Goal: Task Accomplishment & Management: Manage account settings

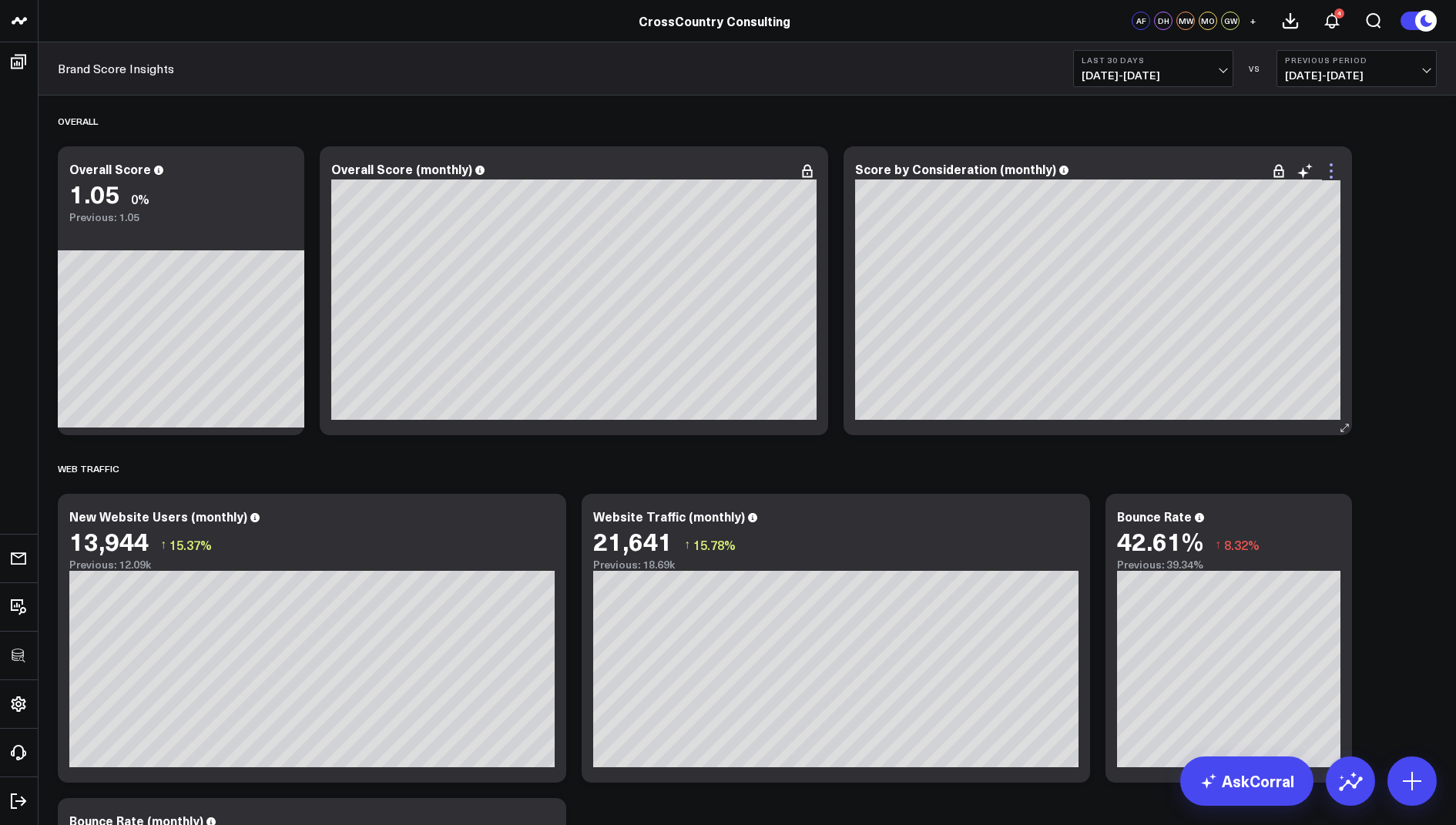
click at [1332, 163] on icon at bounding box center [1330, 171] width 19 height 19
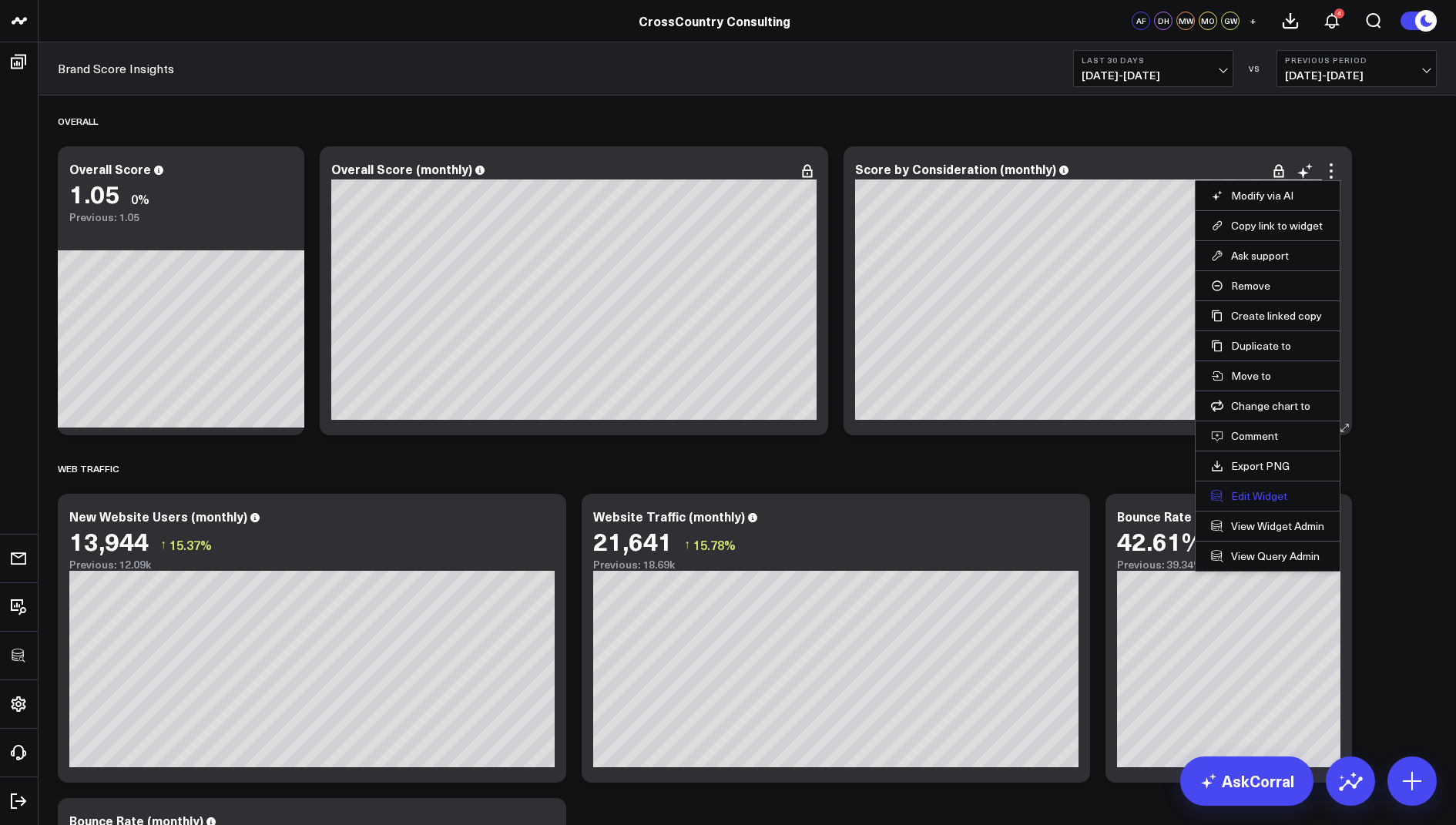
click at [1254, 490] on button "Edit Widget" at bounding box center [1267, 496] width 114 height 14
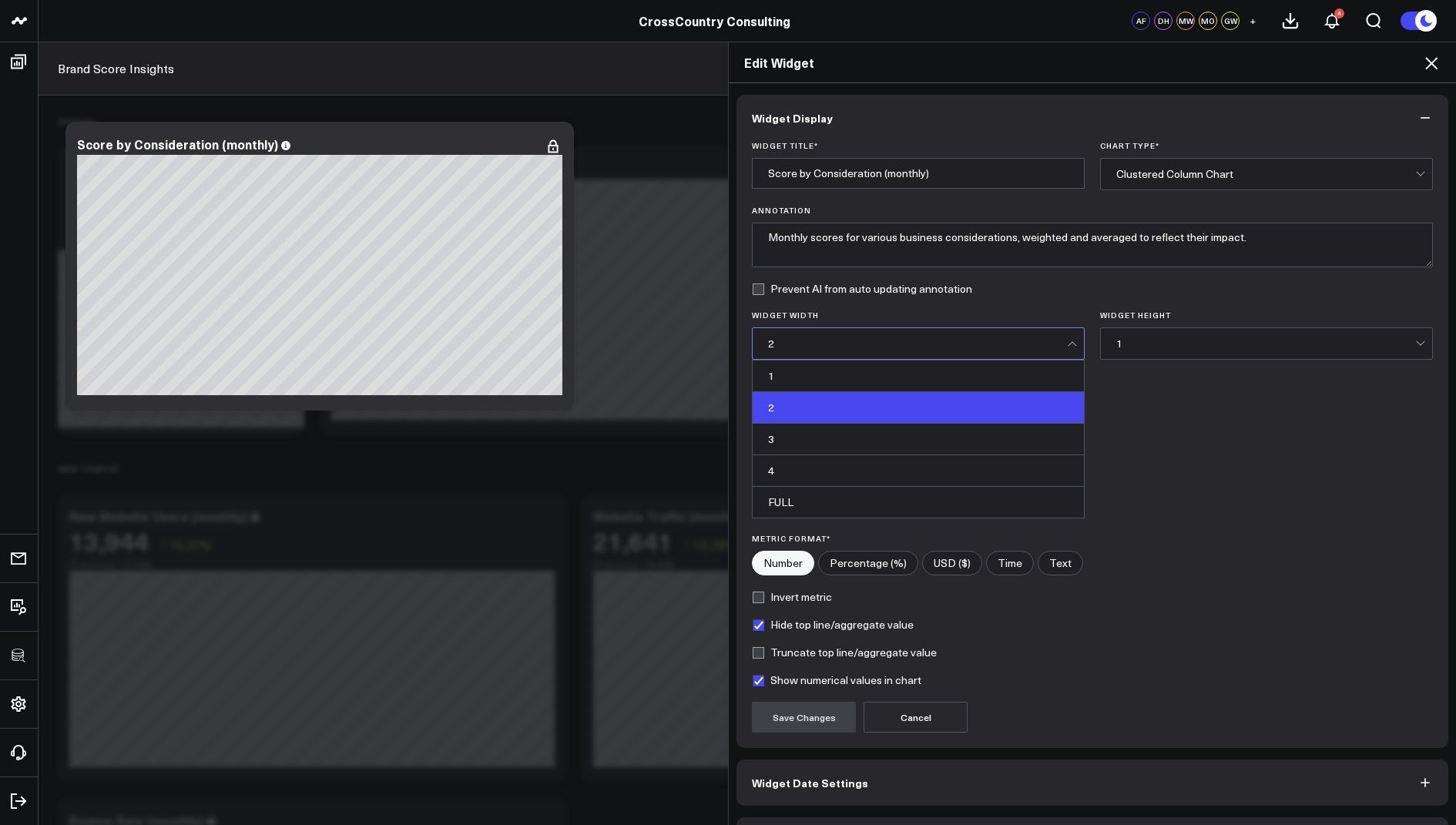
click at [853, 339] on div "2" at bounding box center [917, 343] width 299 height 12
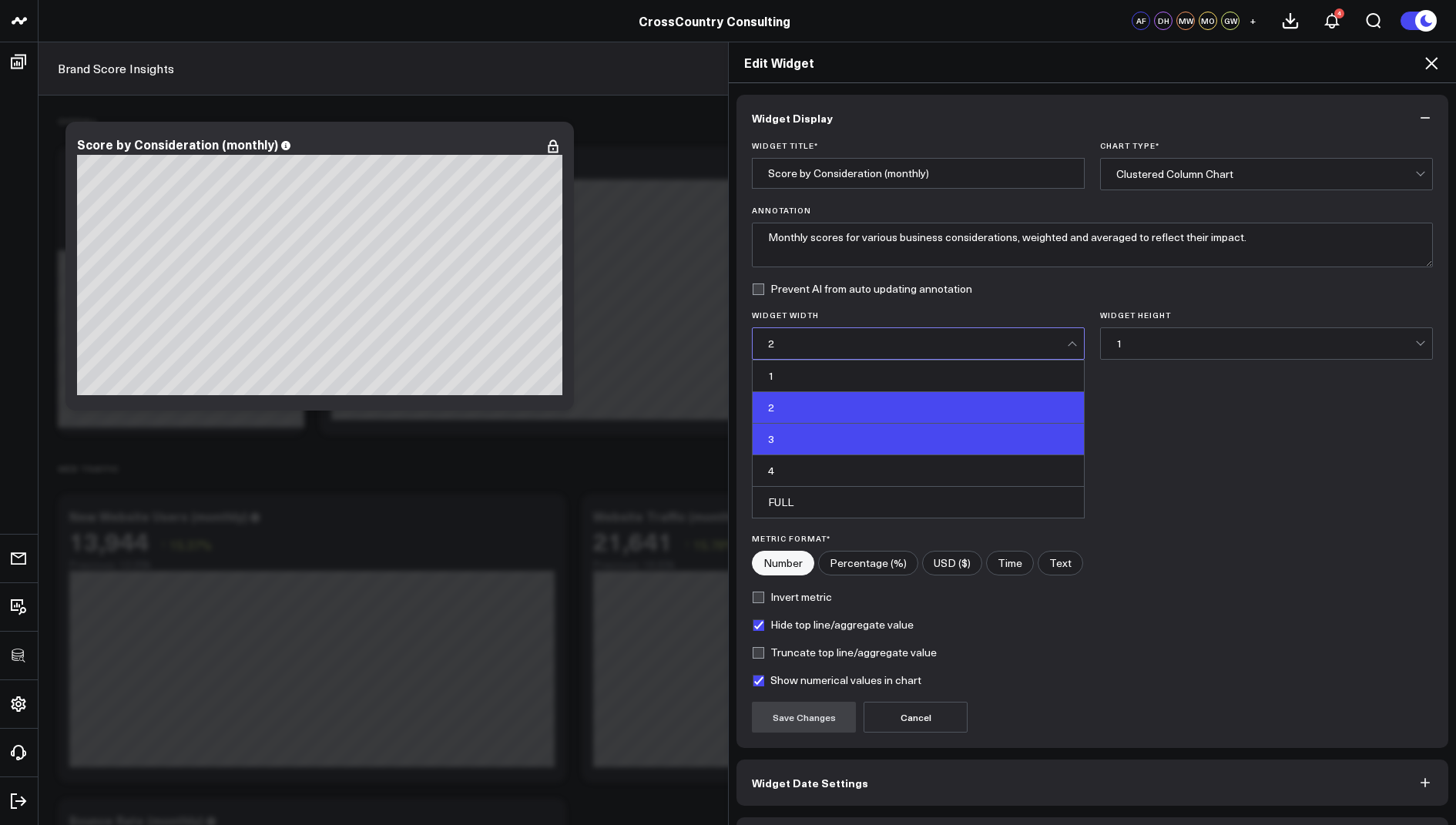
click at [812, 431] on div "3" at bounding box center [917, 440] width 331 height 32
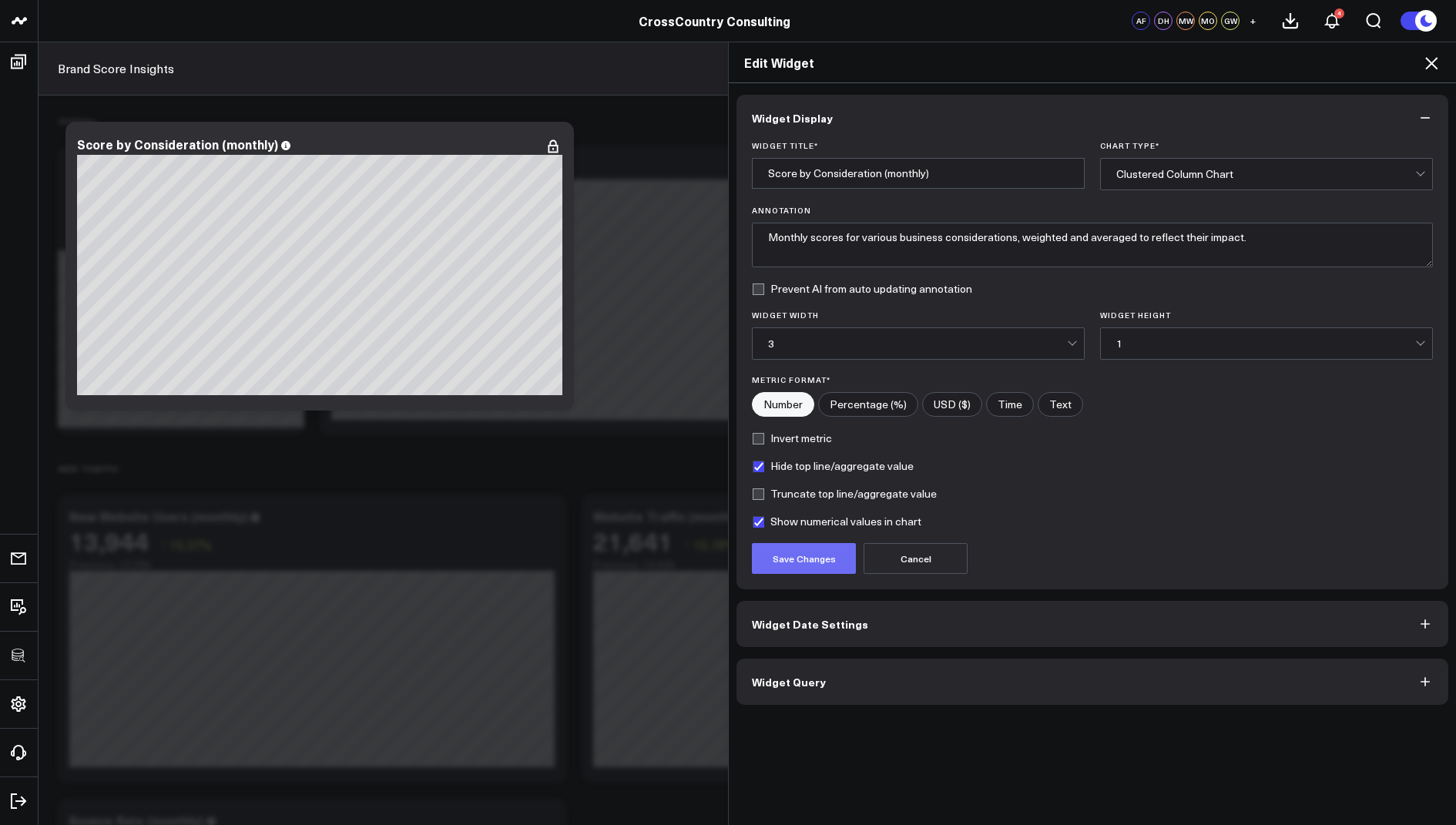
click at [811, 560] on button "Save Changes" at bounding box center [804, 557] width 104 height 31
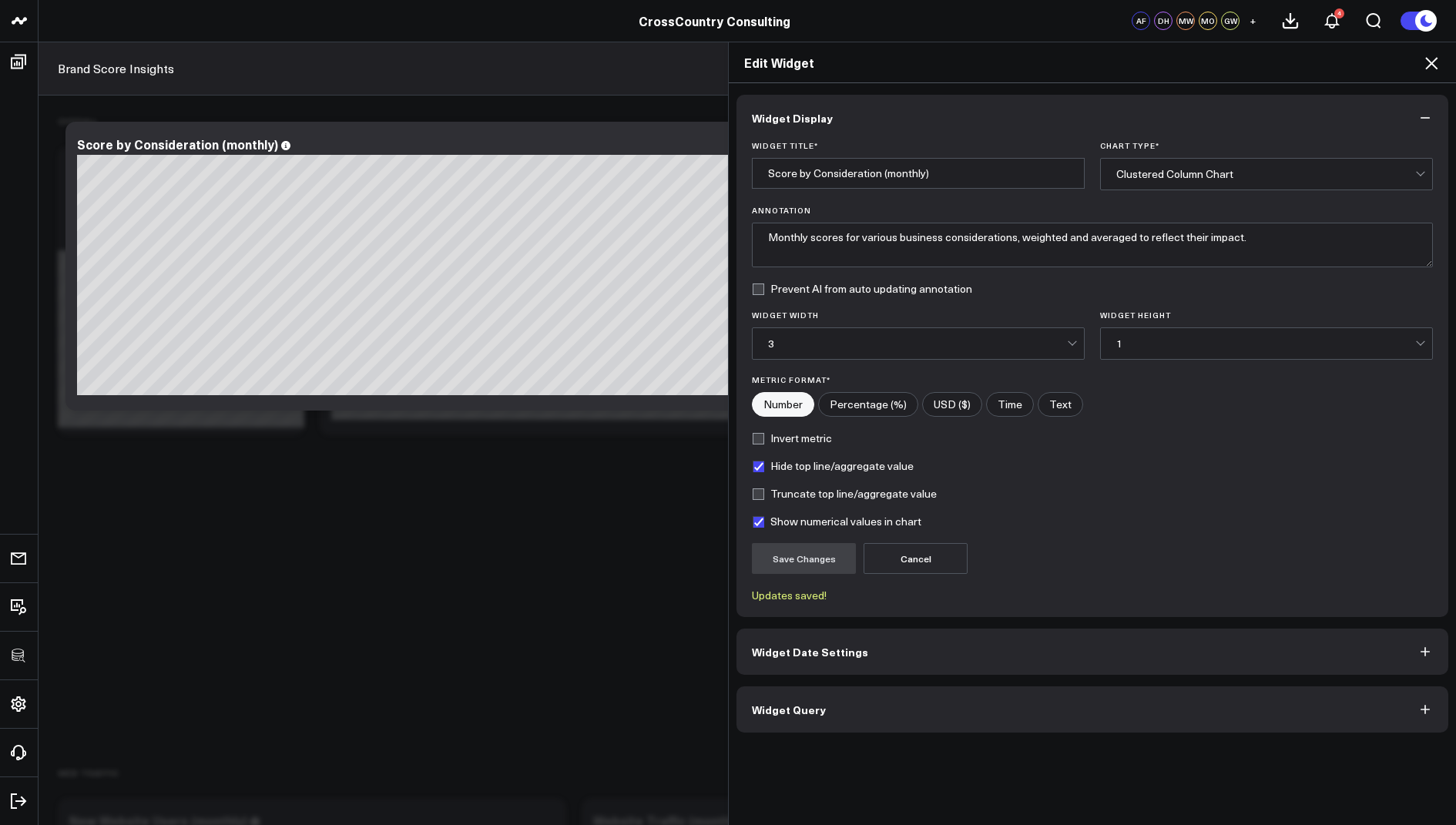
click at [1432, 58] on icon at bounding box center [1430, 63] width 19 height 19
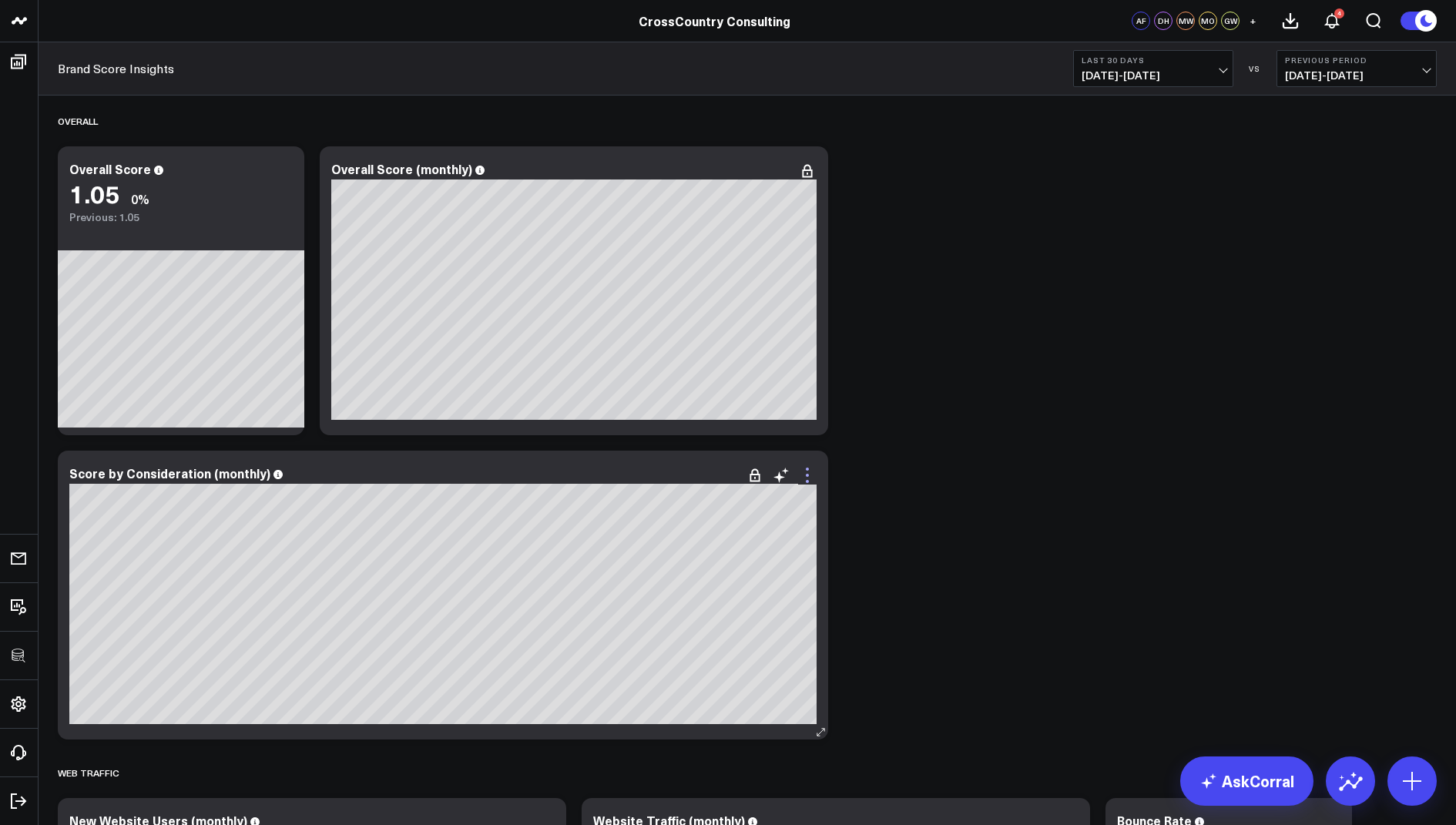
click at [806, 480] on icon at bounding box center [807, 474] width 19 height 19
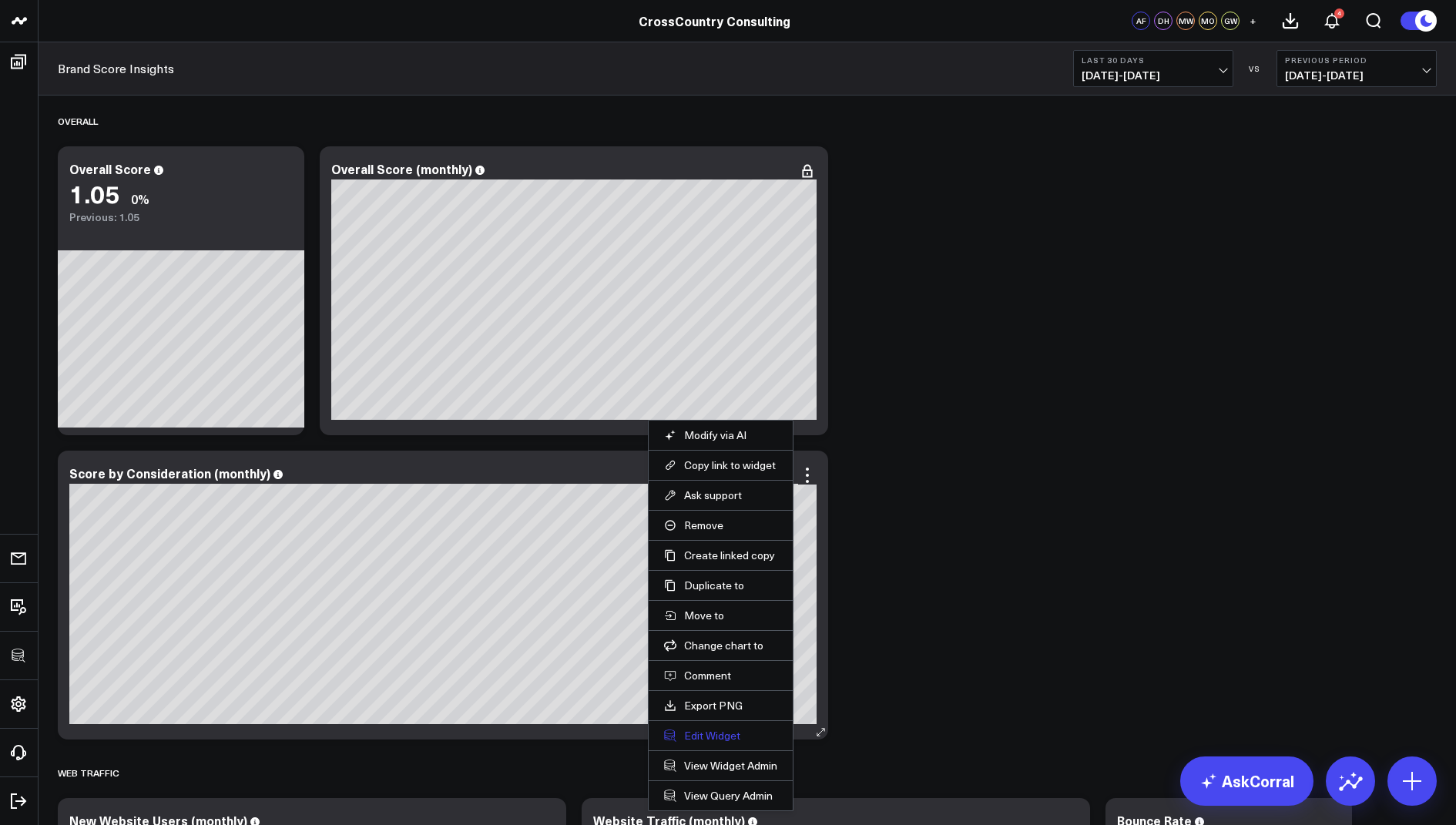
click at [713, 728] on button "Edit Widget" at bounding box center [721, 735] width 114 height 14
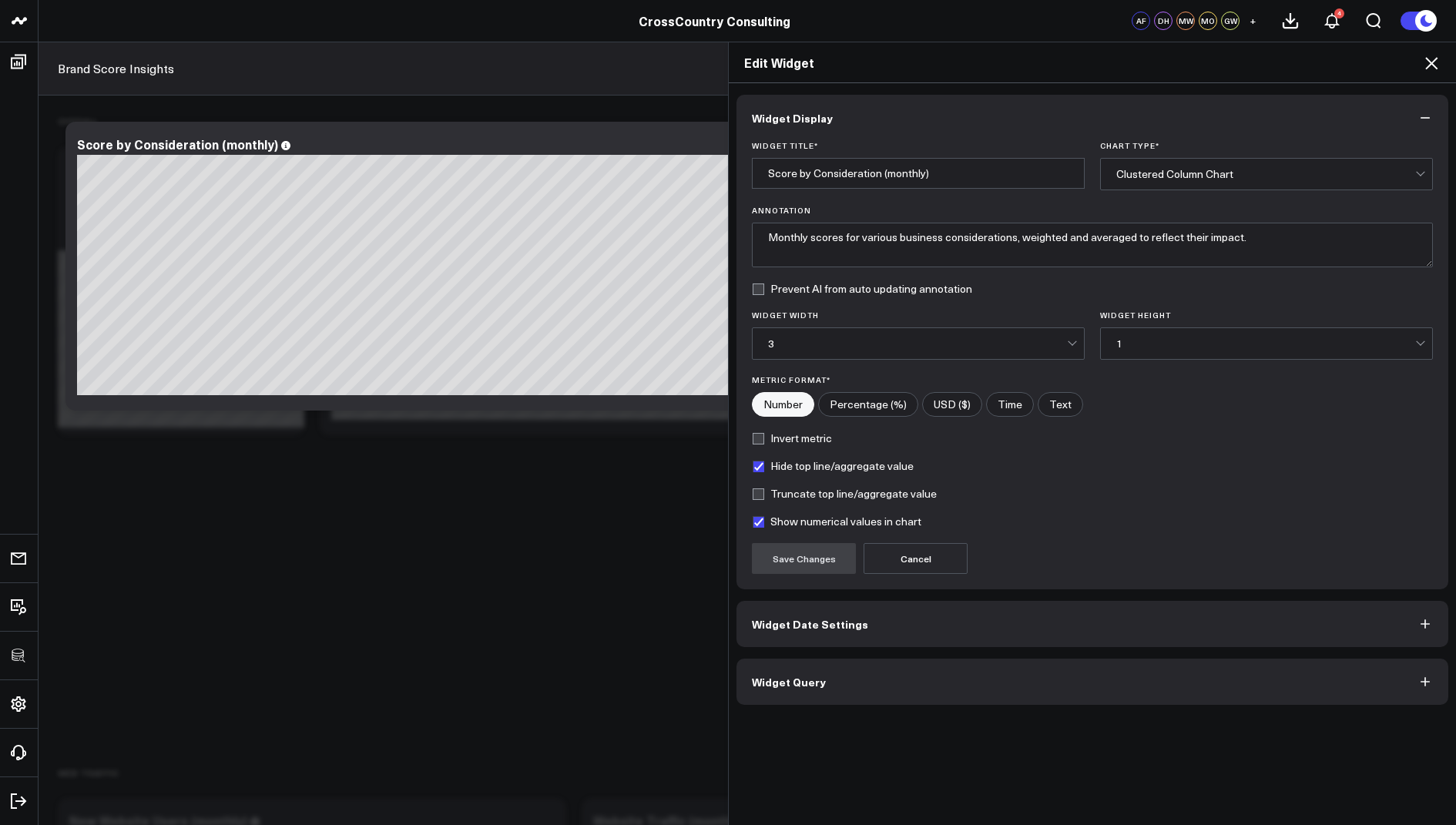
click at [788, 675] on span "Widget Query" at bounding box center [789, 681] width 74 height 12
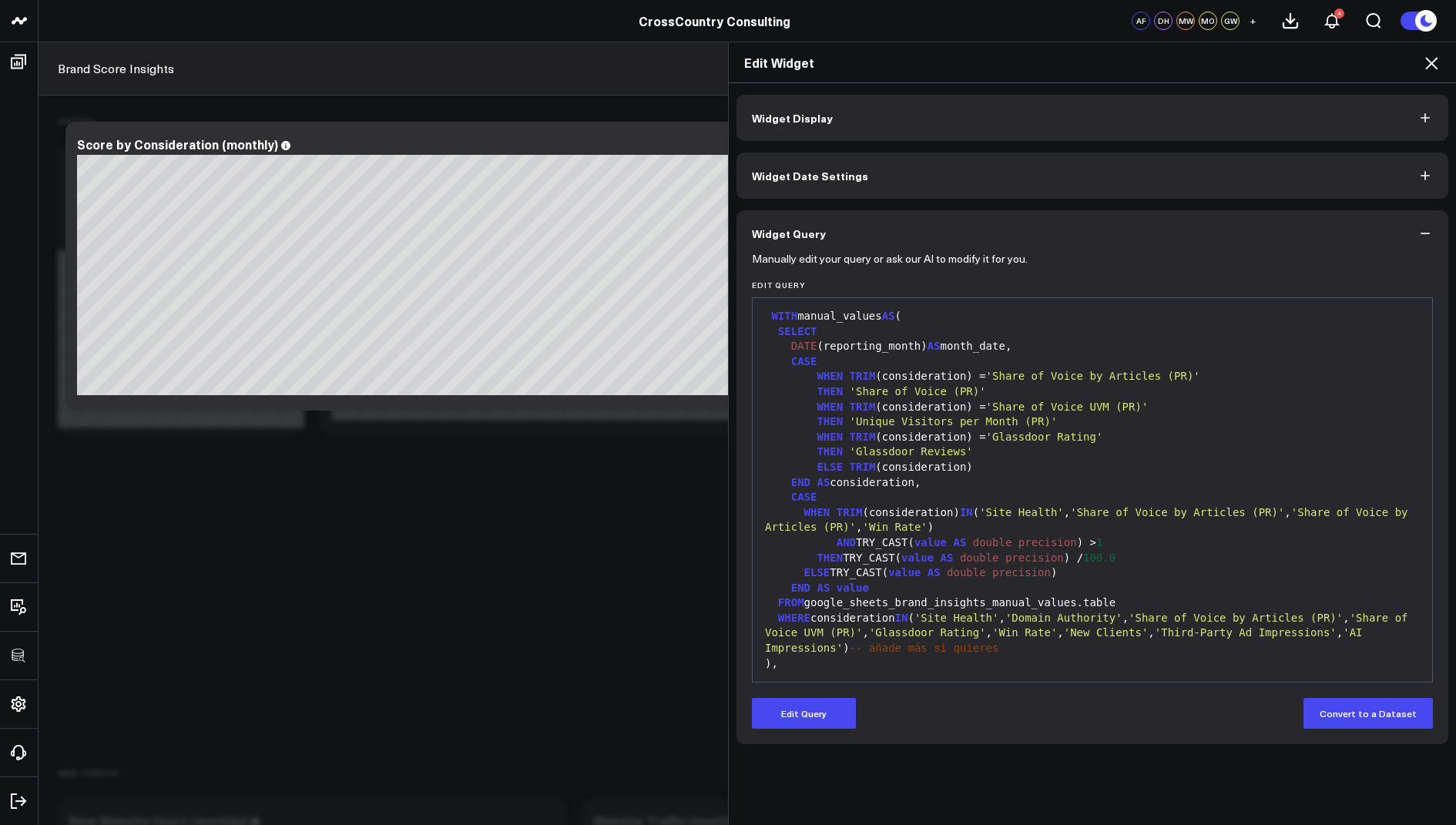
click at [908, 169] on button "Widget Date Settings" at bounding box center [1092, 175] width 712 height 46
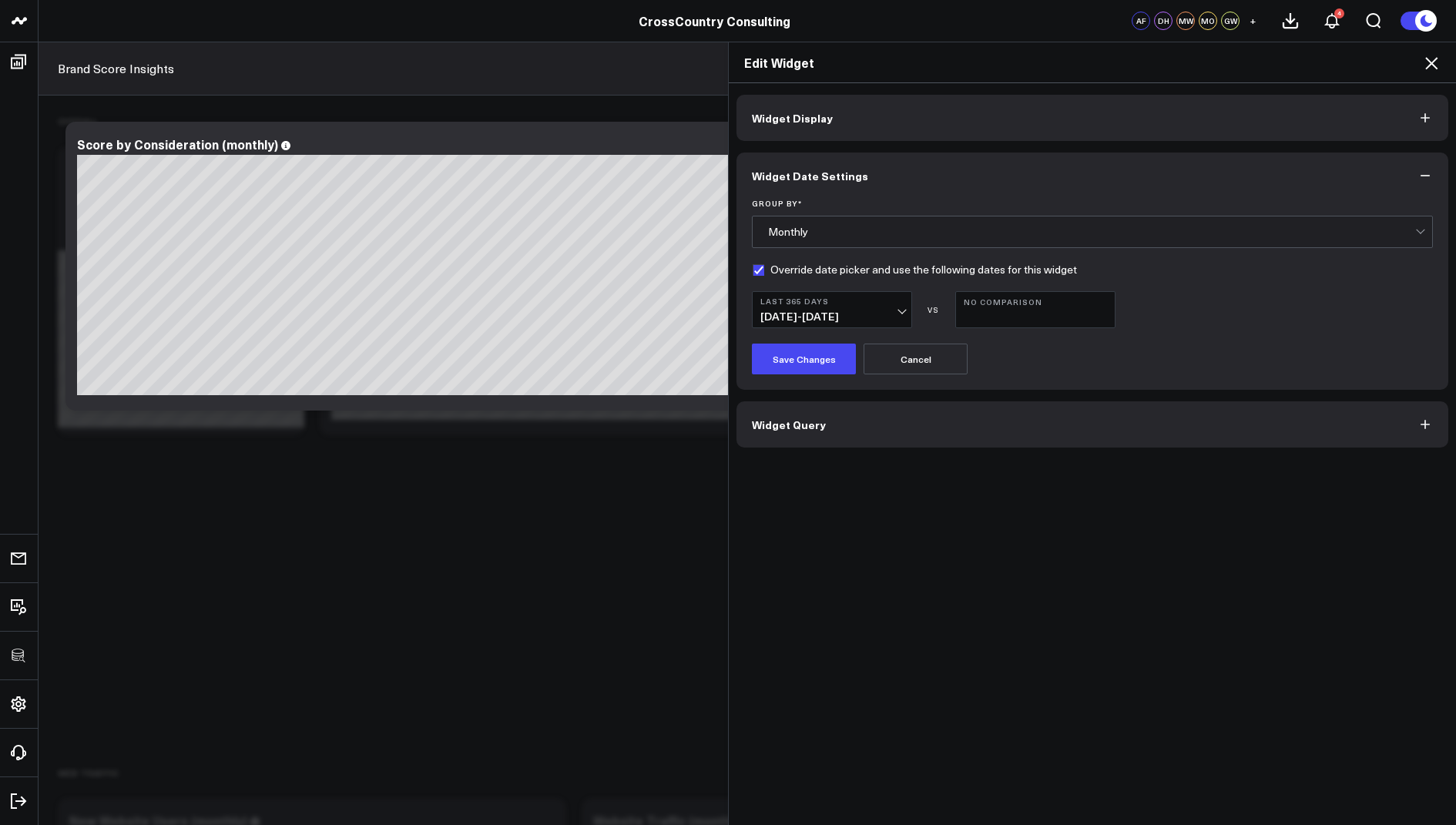
click at [1079, 101] on button "Widget Display" at bounding box center [1092, 118] width 712 height 46
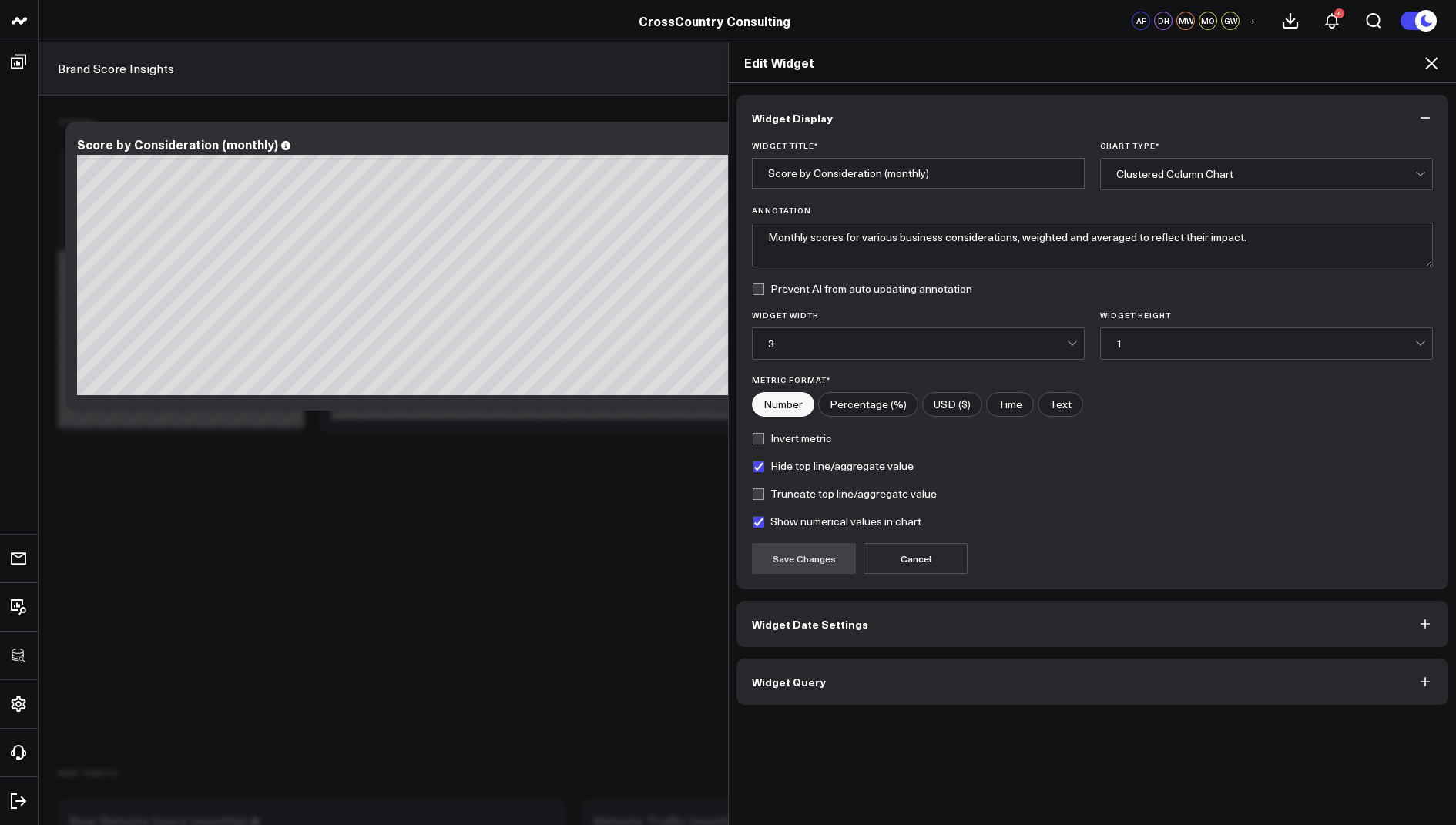
click at [886, 341] on div "3" at bounding box center [917, 343] width 299 height 12
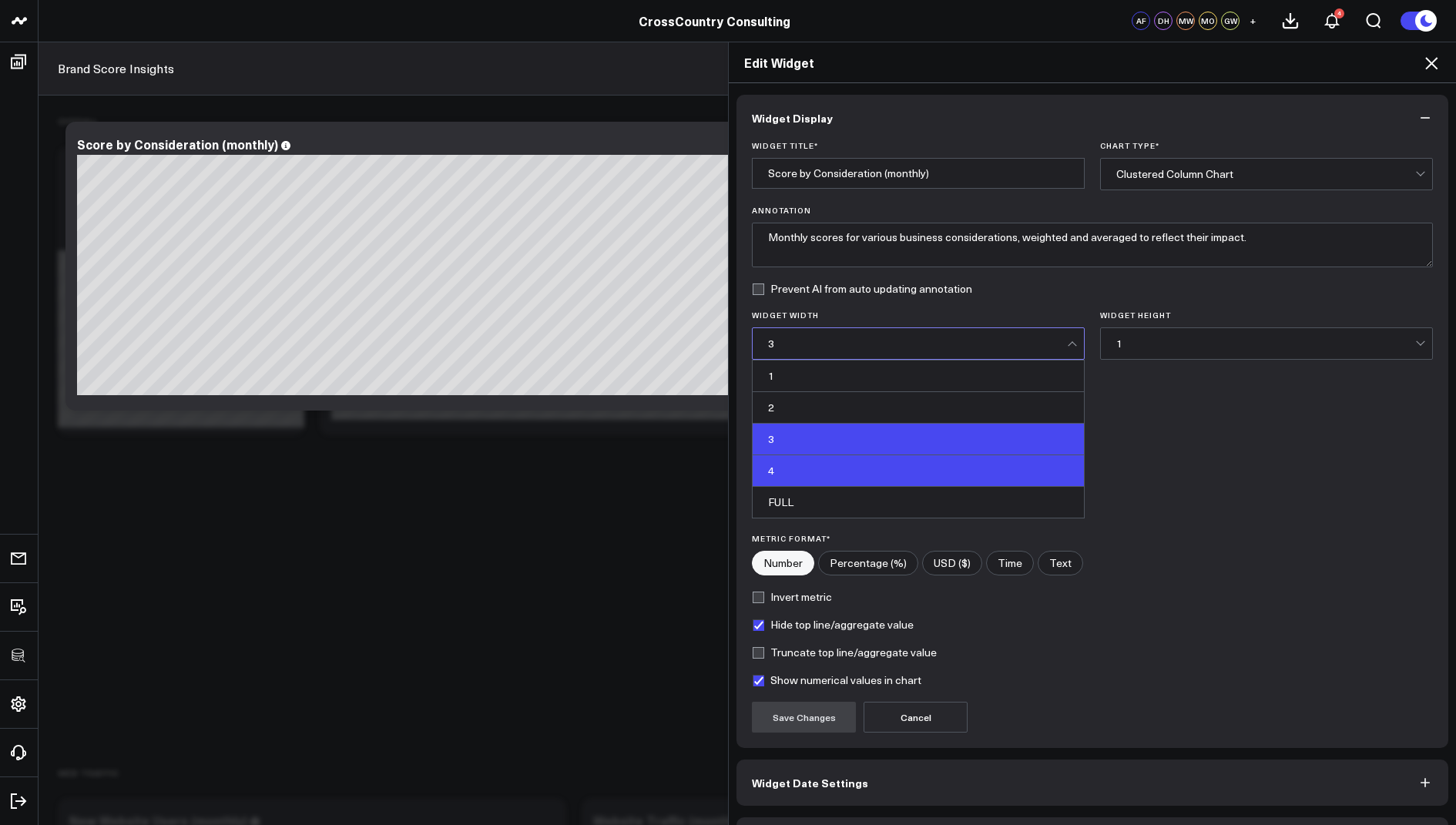
click at [828, 468] on div "4" at bounding box center [917, 471] width 331 height 32
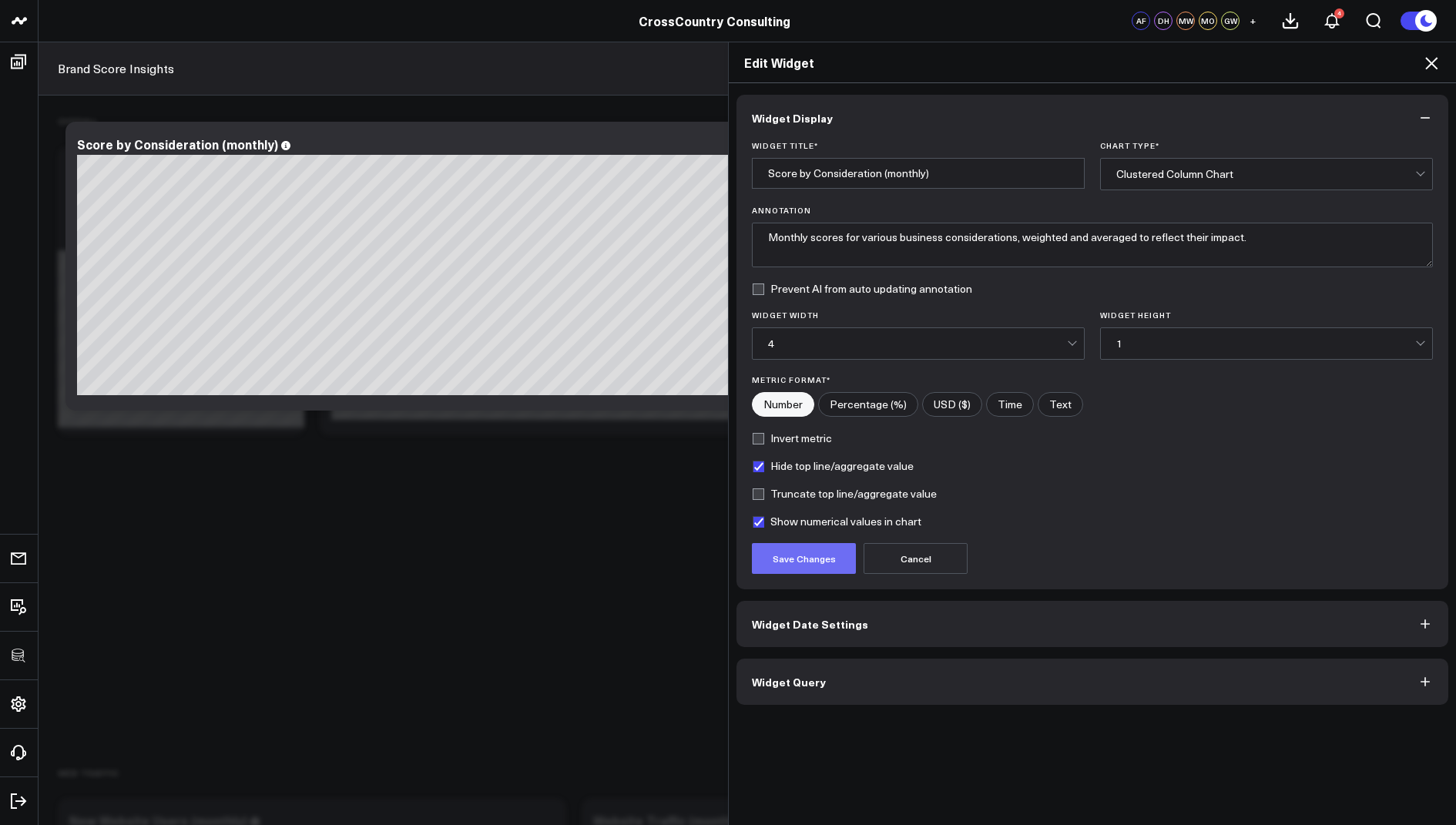
click at [783, 557] on button "Save Changes" at bounding box center [804, 557] width 104 height 31
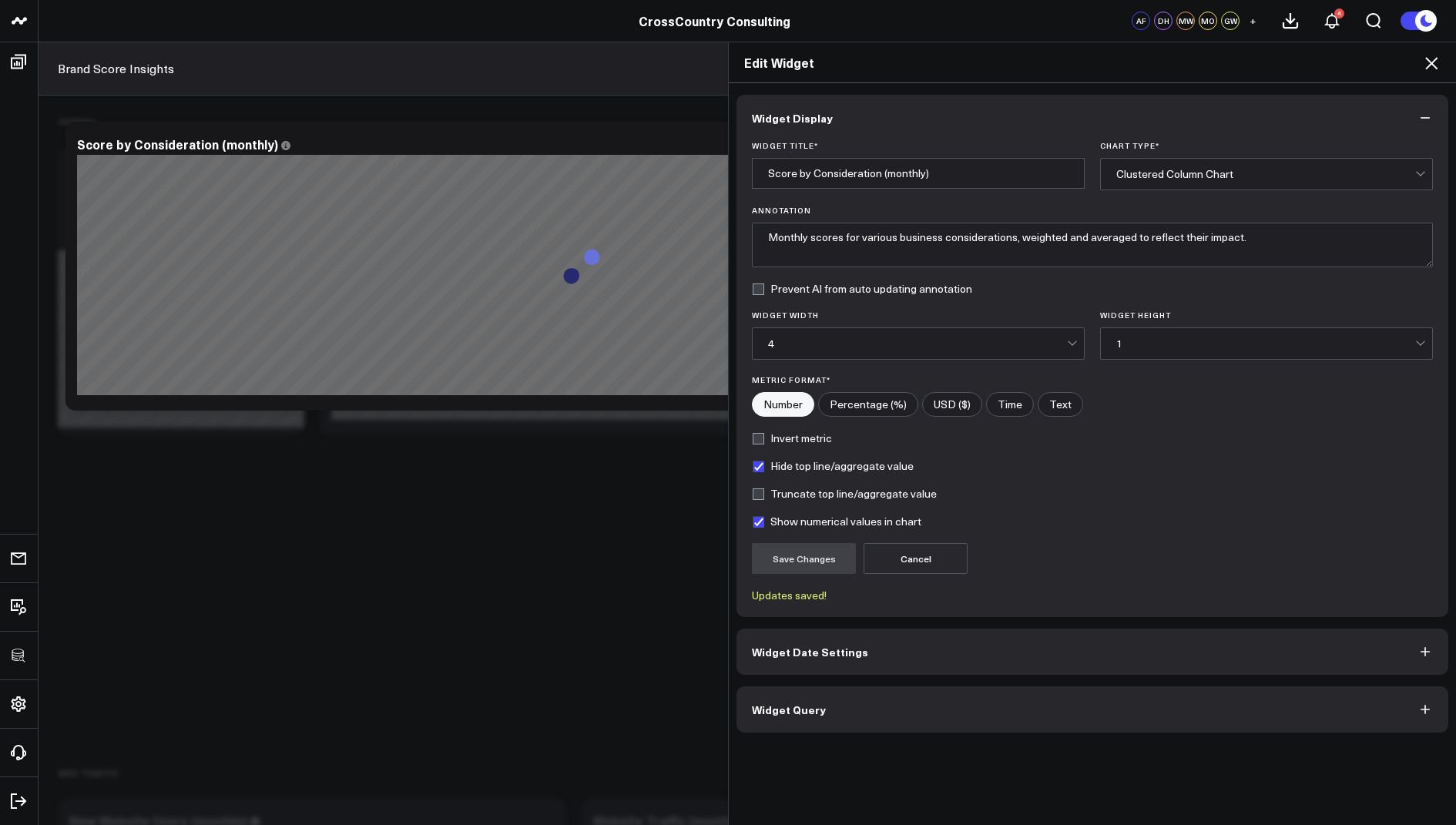
click at [1432, 61] on icon at bounding box center [1431, 63] width 12 height 12
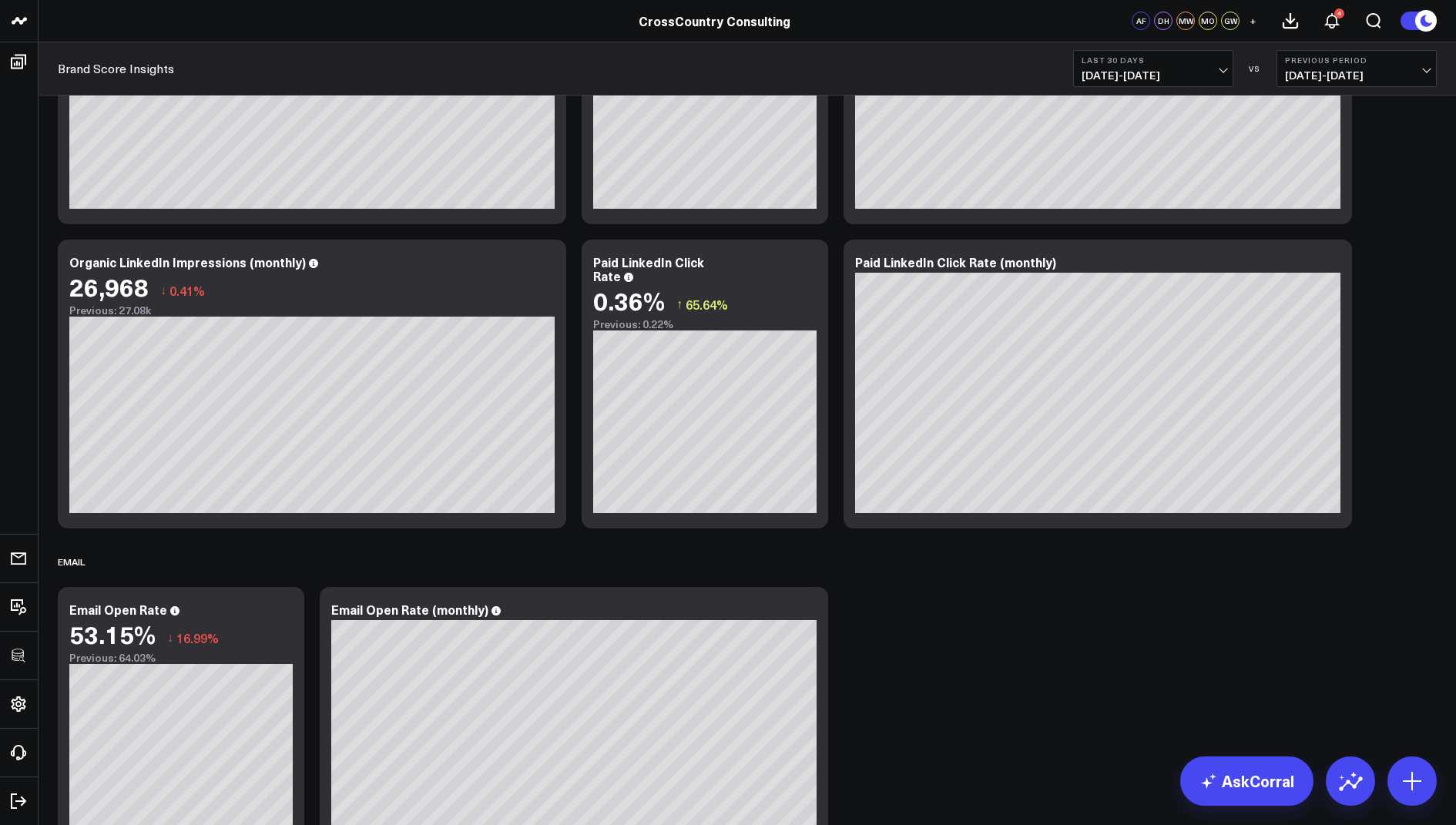
scroll to position [1602, 0]
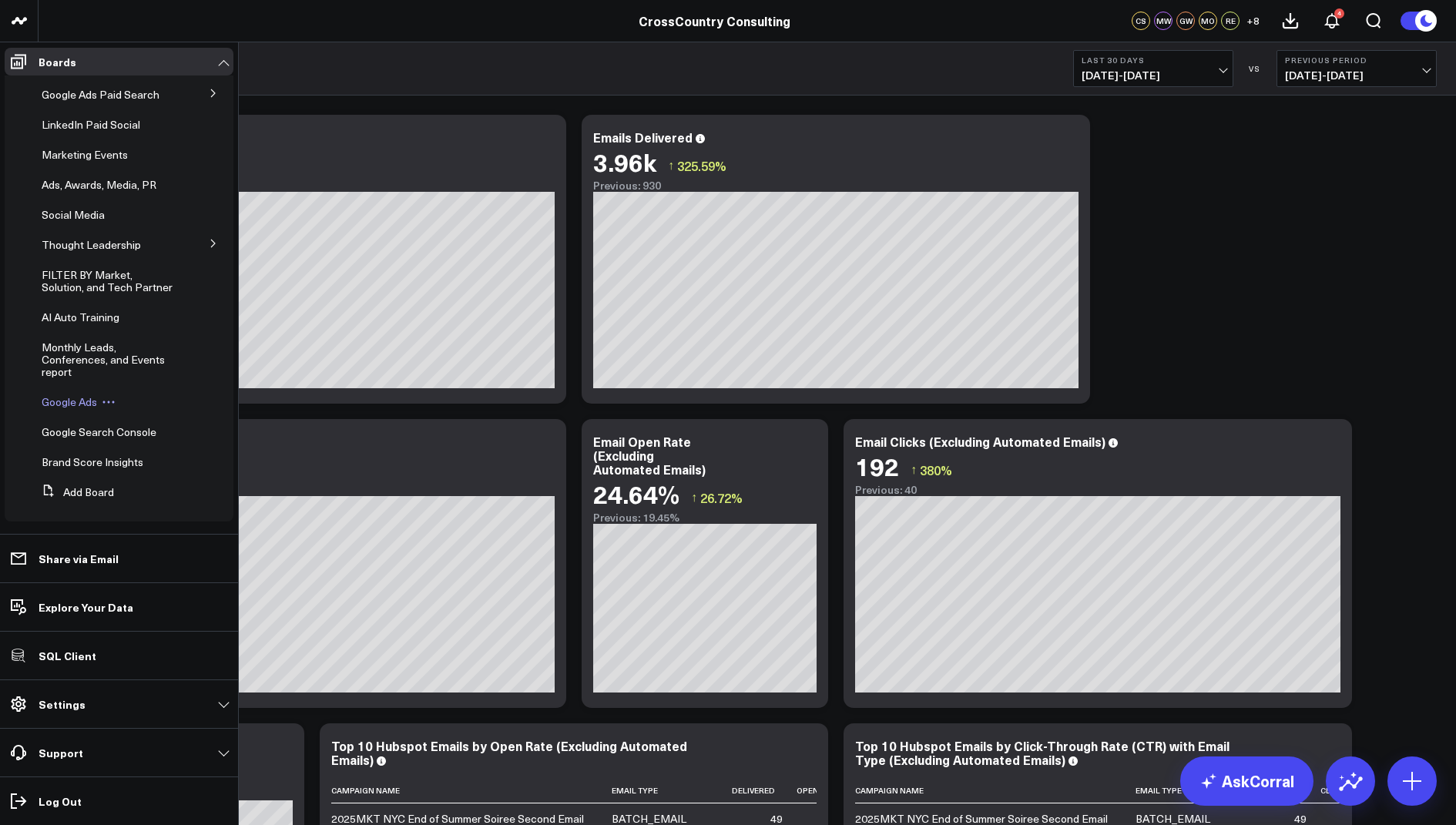
scroll to position [308, 0]
click at [96, 458] on span "Brand Score Insights" at bounding box center [92, 458] width 102 height 15
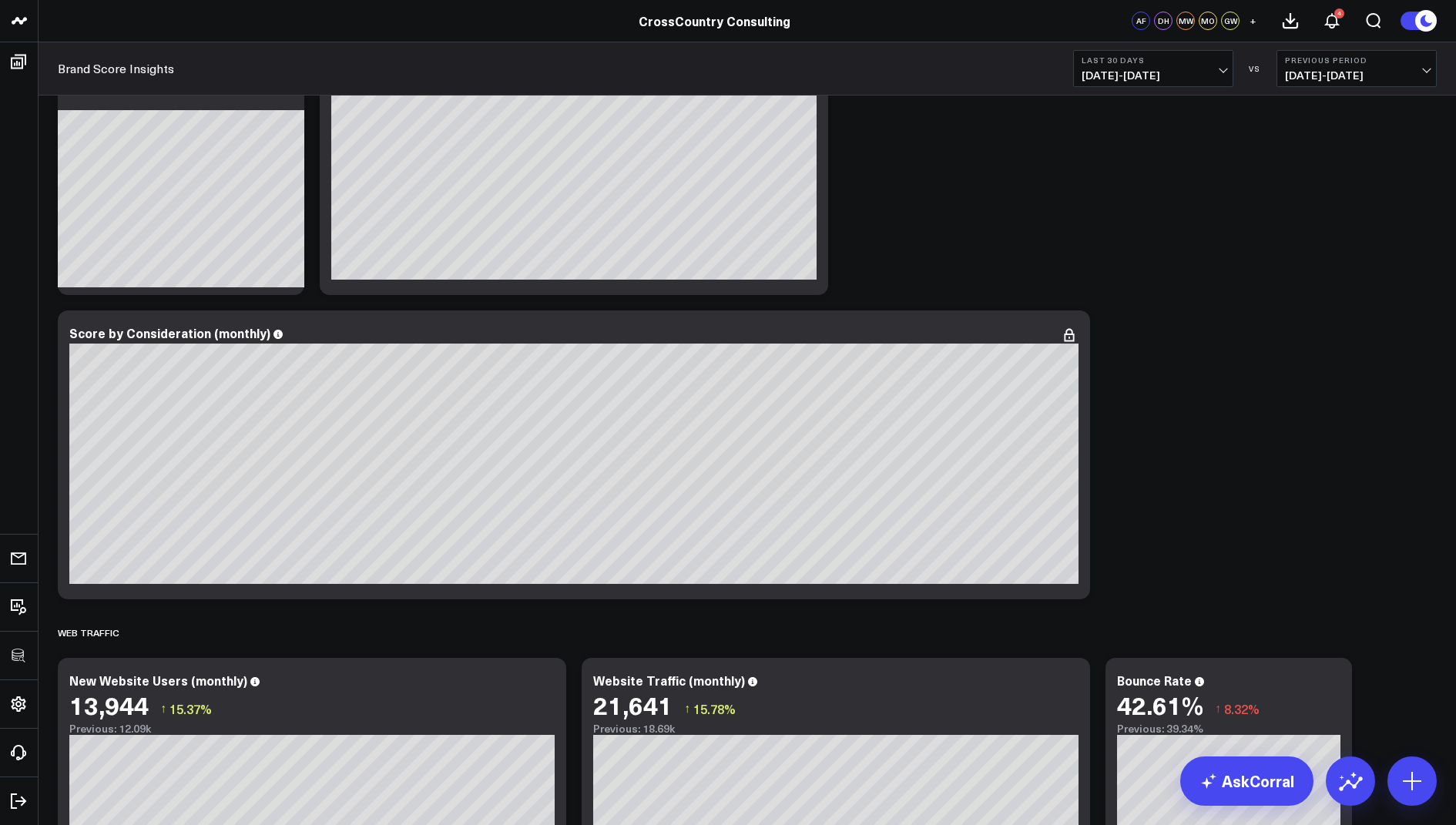
scroll to position [260, 0]
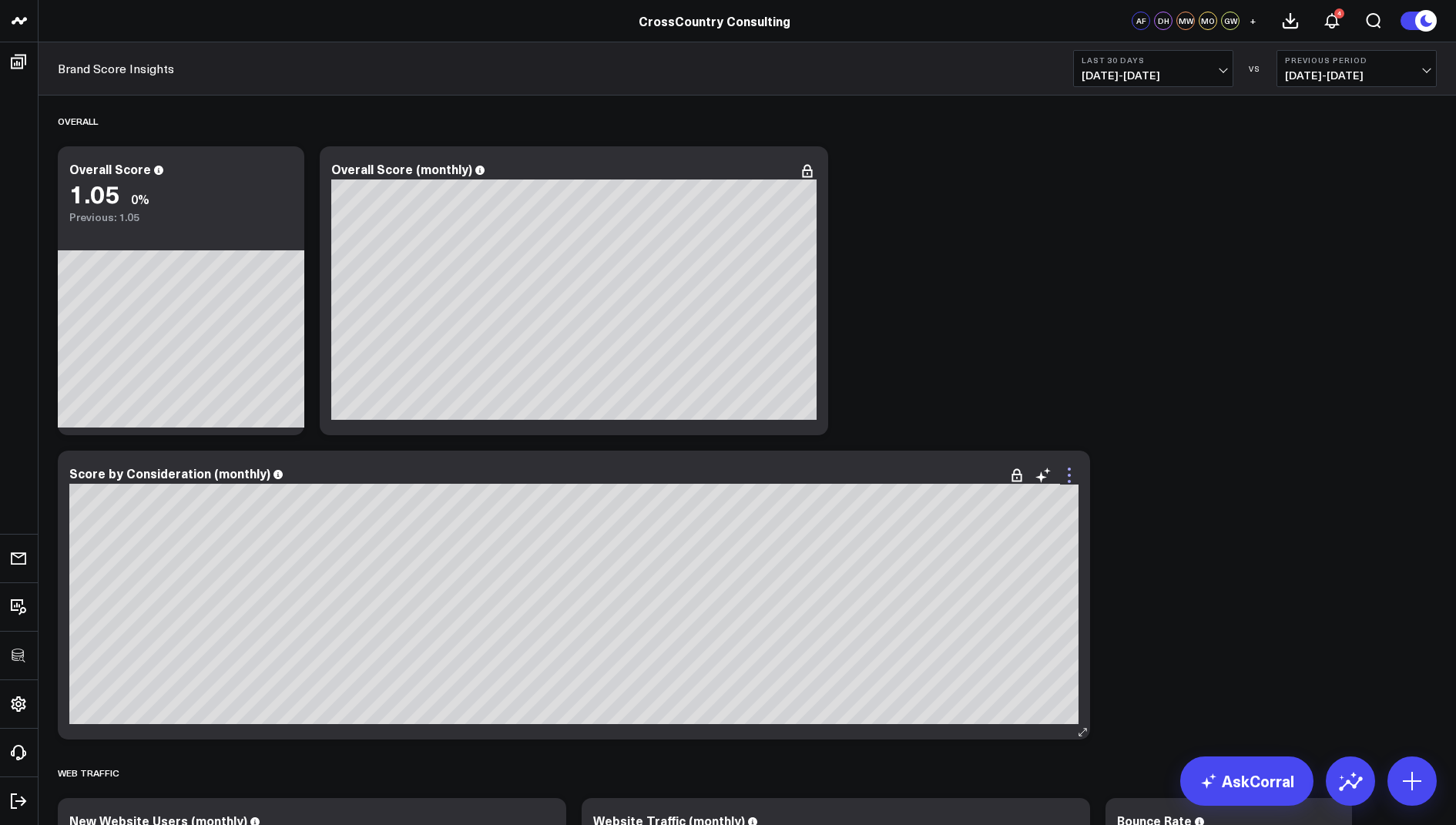
click at [1072, 474] on icon at bounding box center [1069, 474] width 19 height 19
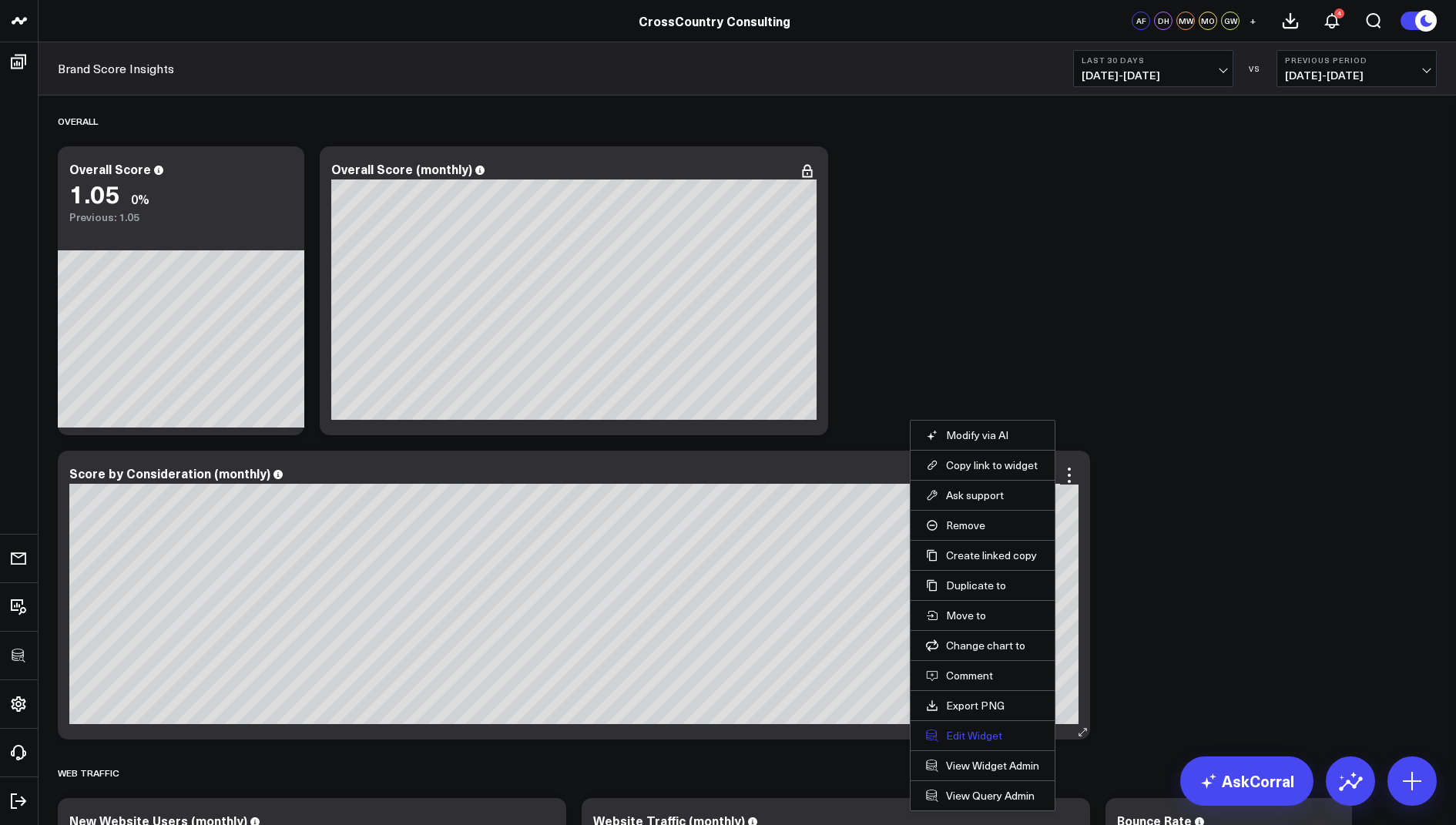
click at [965, 731] on button "Edit Widget" at bounding box center [983, 735] width 114 height 14
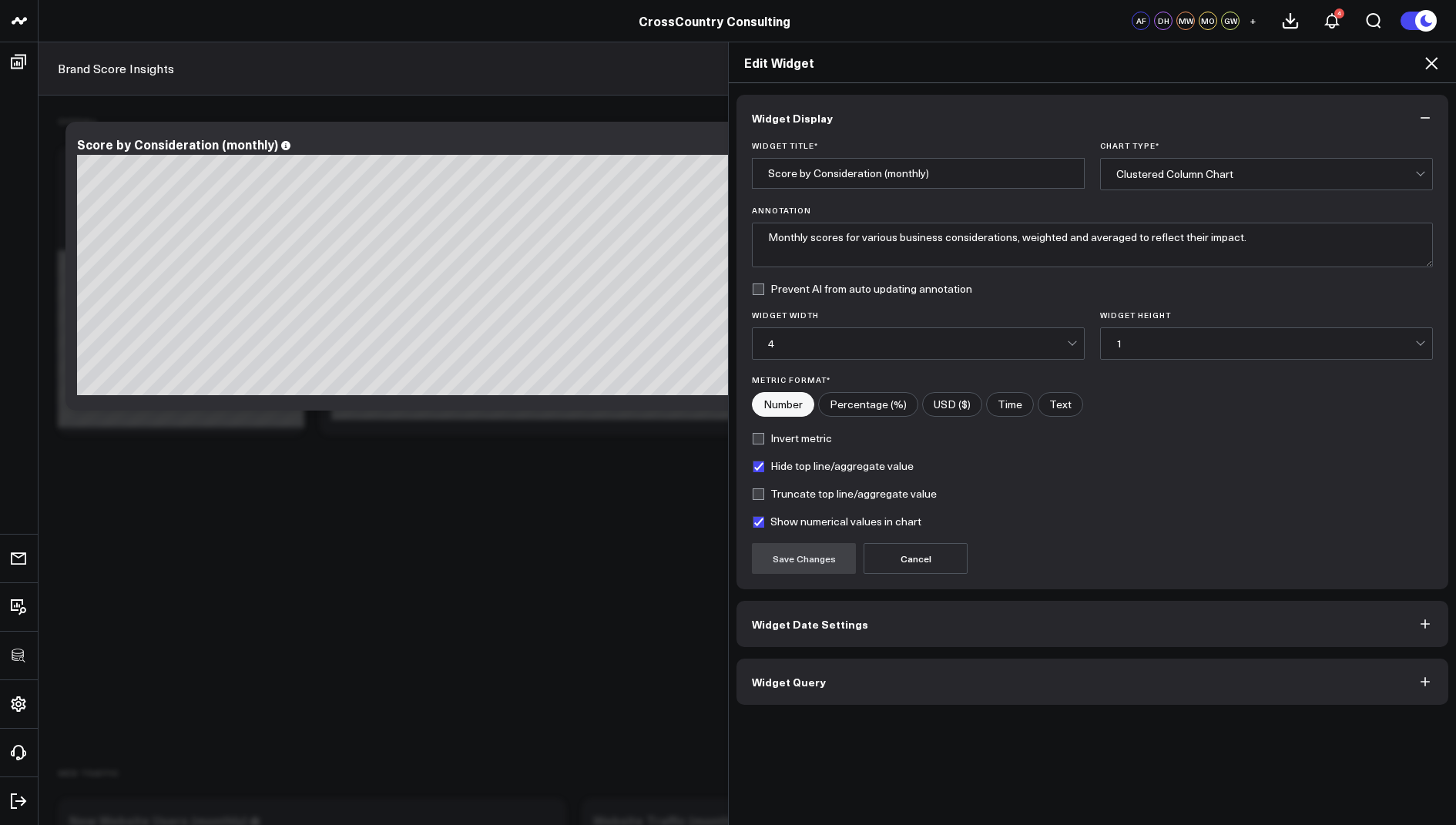
click at [796, 636] on button "Widget Date Settings" at bounding box center [1092, 623] width 712 height 46
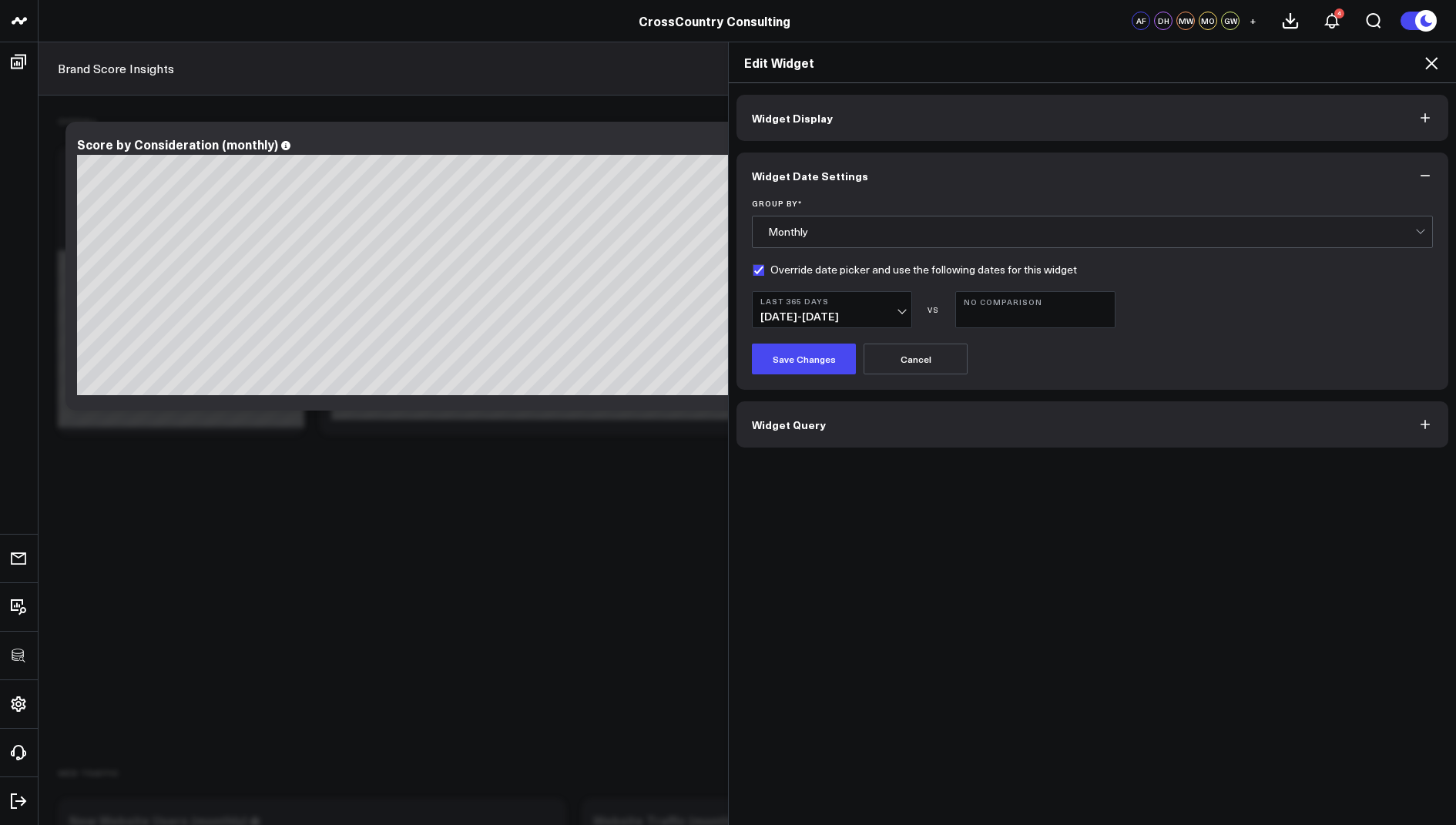
click at [871, 310] on span "08/14/24 - 08/13/25" at bounding box center [831, 316] width 143 height 12
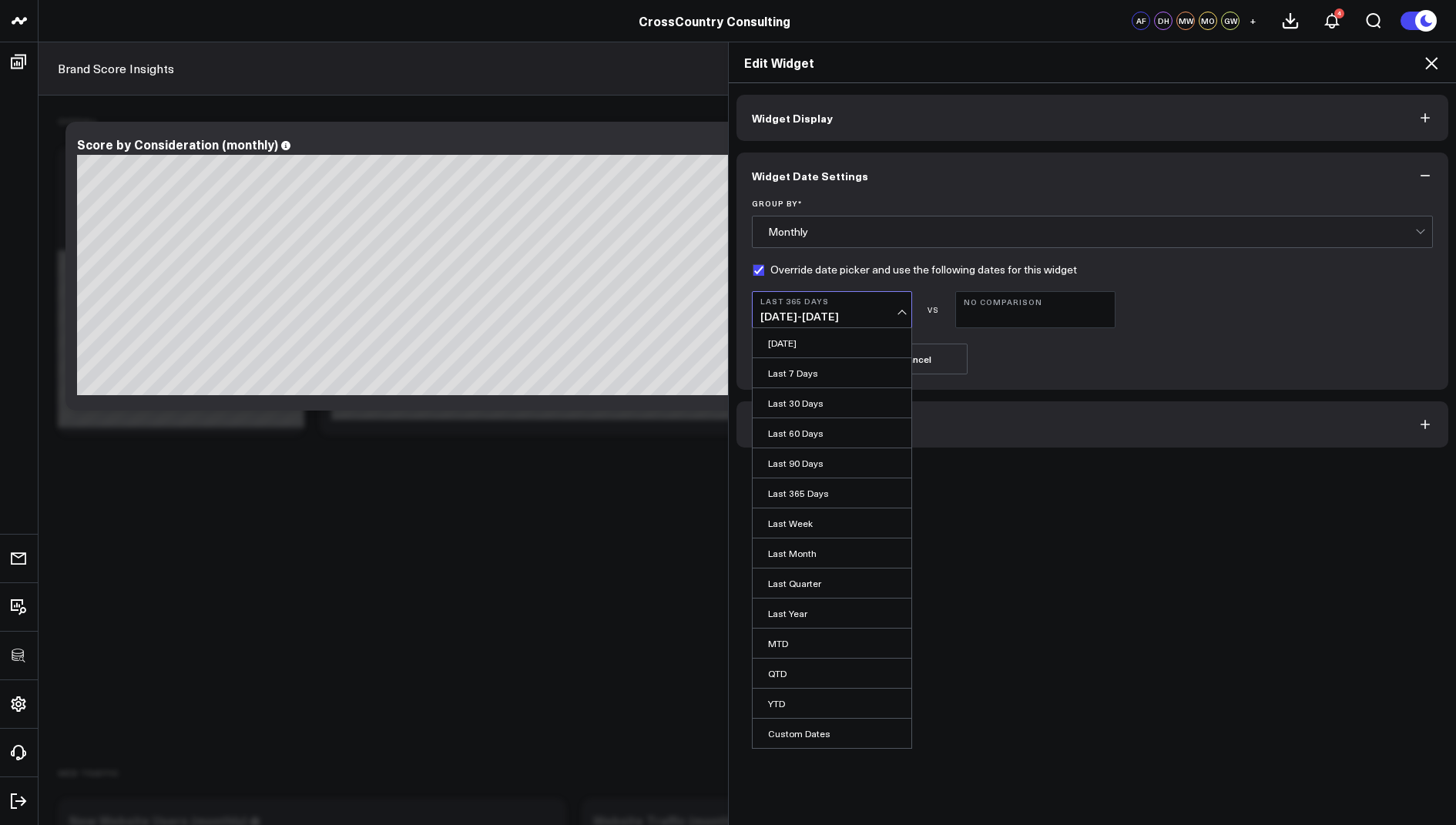
click at [1083, 537] on div "Widget Display Widget Date Settings Group By * Monthly Override date picker and…" at bounding box center [1092, 454] width 728 height 742
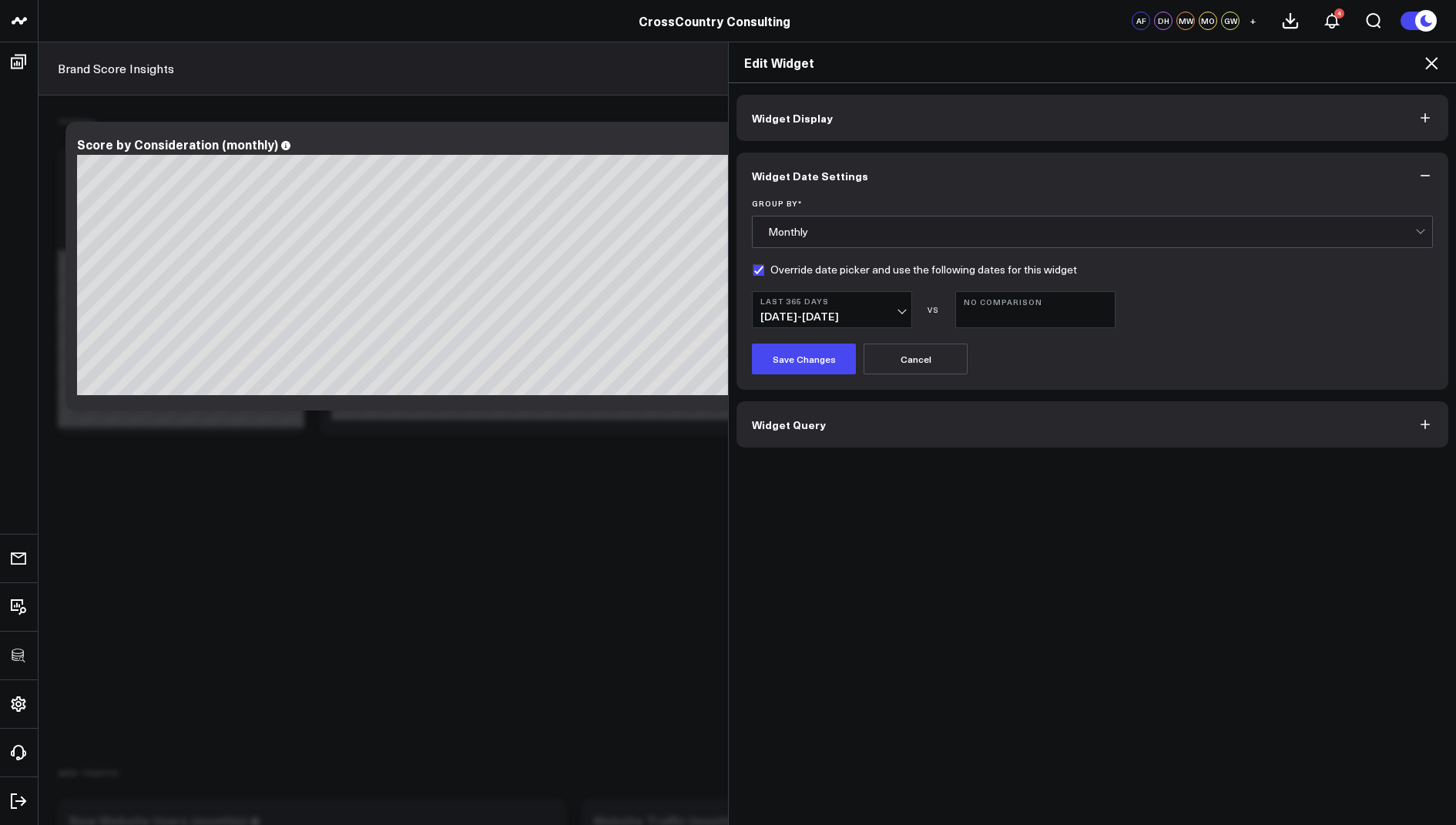
click at [1431, 60] on icon at bounding box center [1430, 63] width 19 height 19
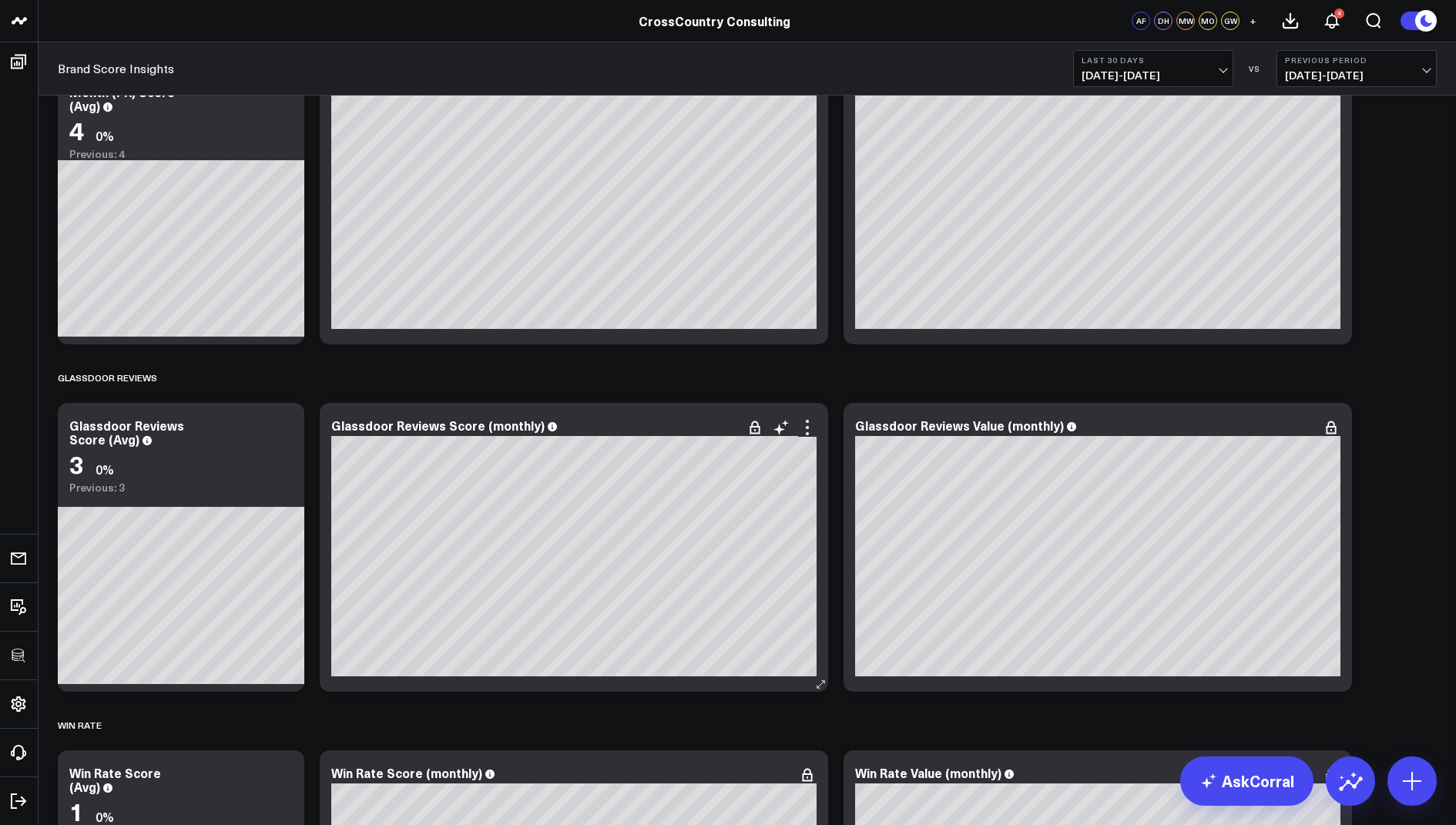
scroll to position [3946, 0]
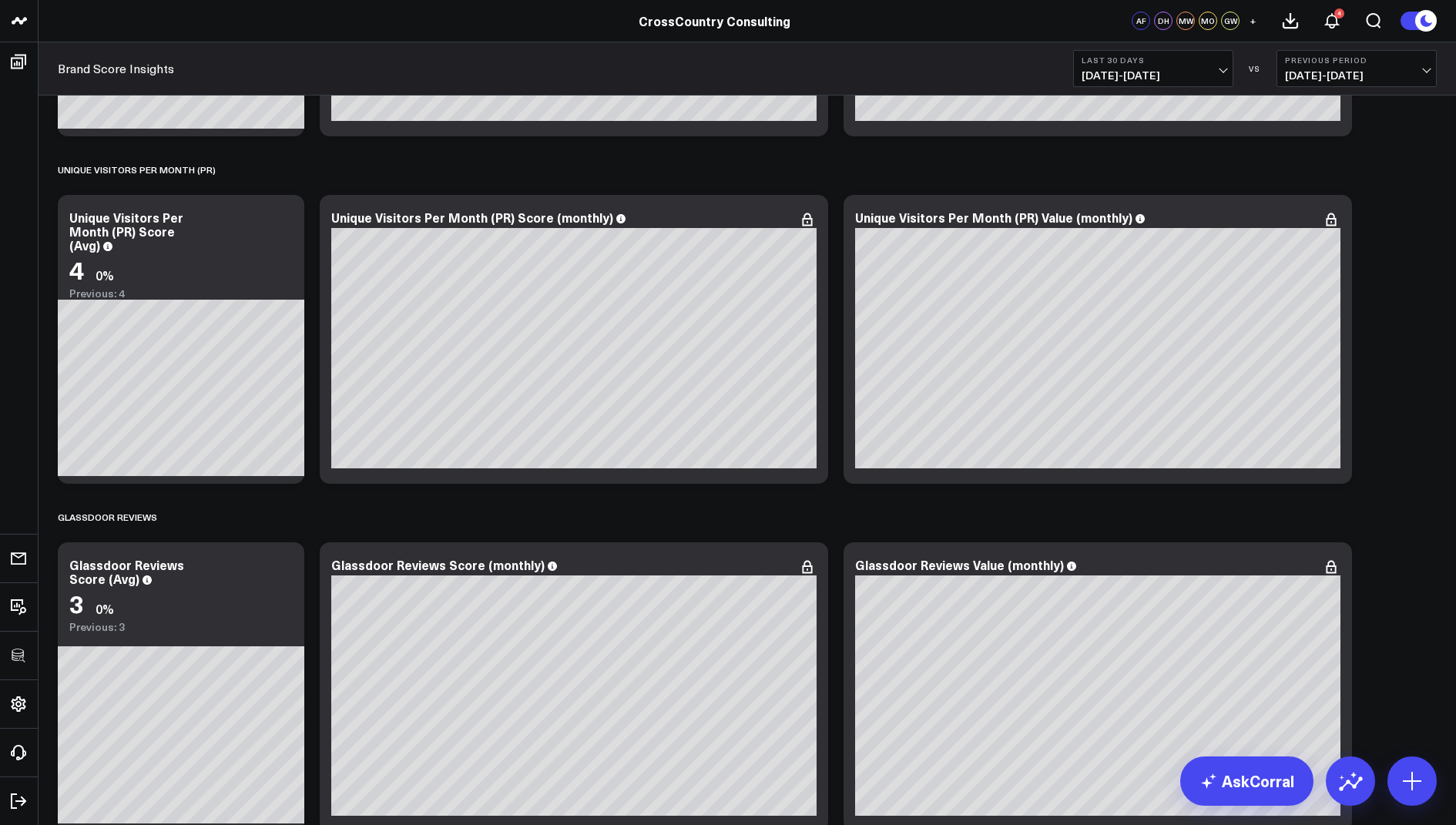
click at [1111, 71] on span "07/16/25 - 08/14/25" at bounding box center [1153, 75] width 143 height 12
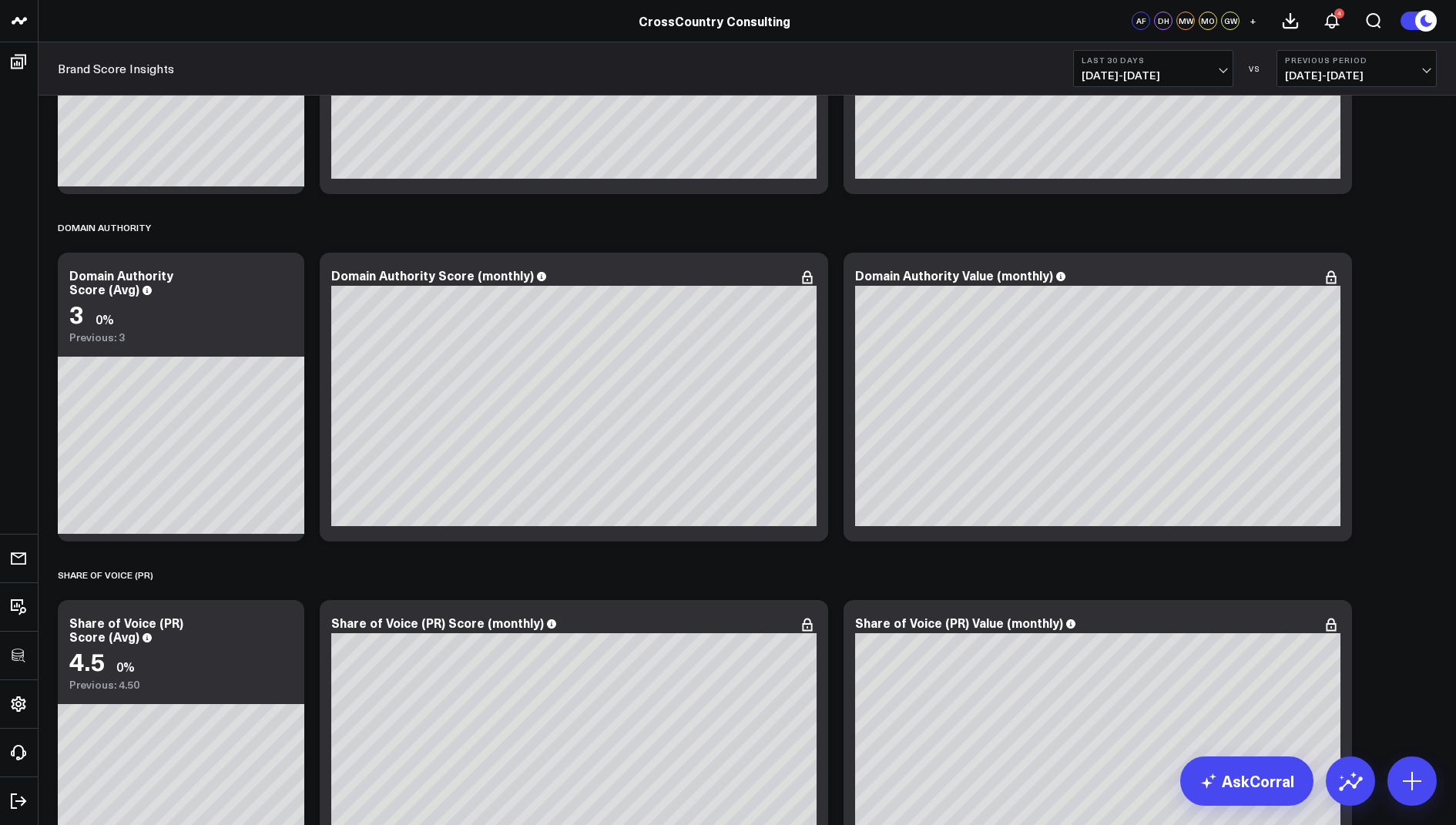
scroll to position [2718, 0]
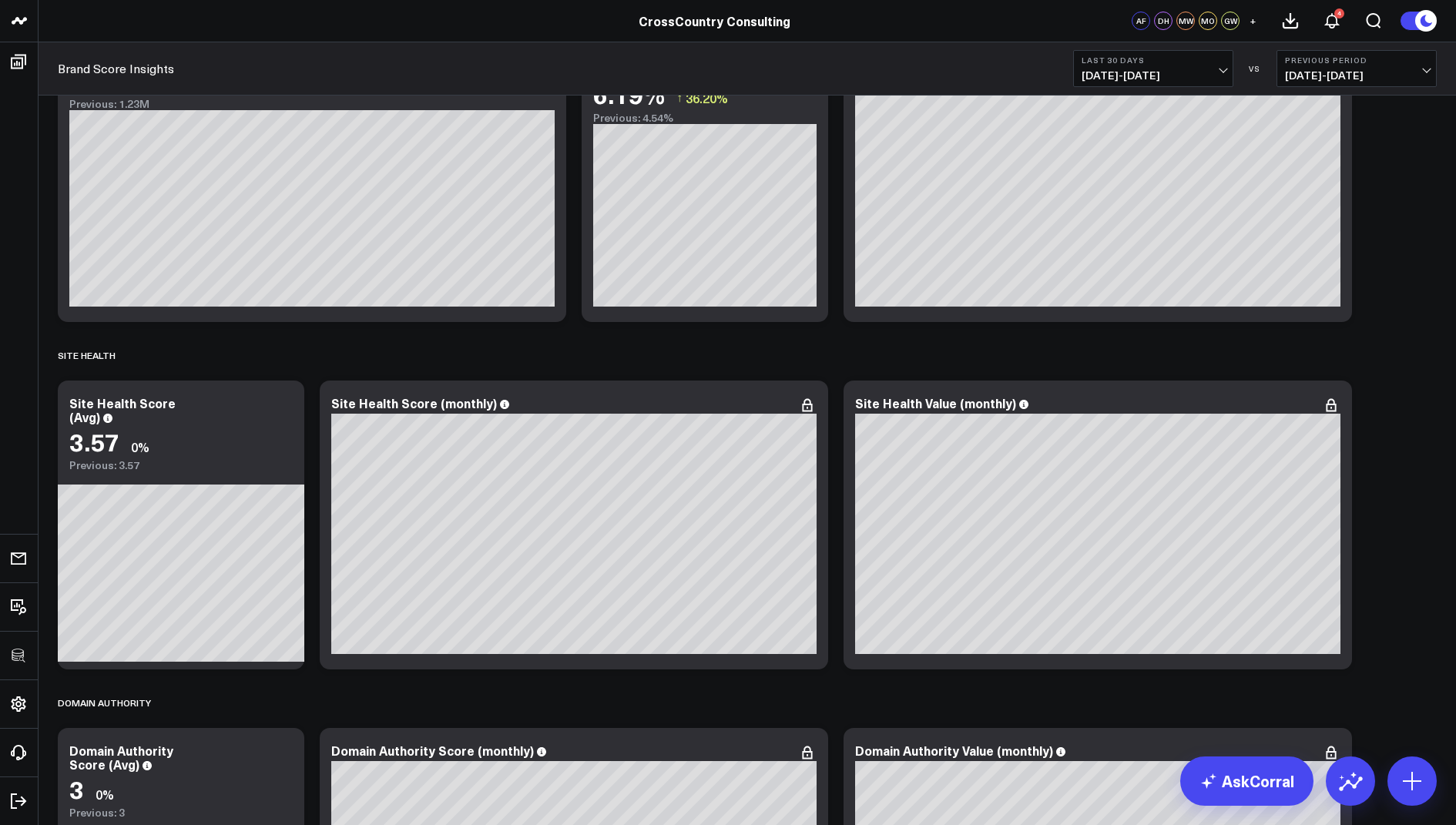
click at [1122, 78] on span "07/16/25 - 08/14/25" at bounding box center [1153, 75] width 143 height 12
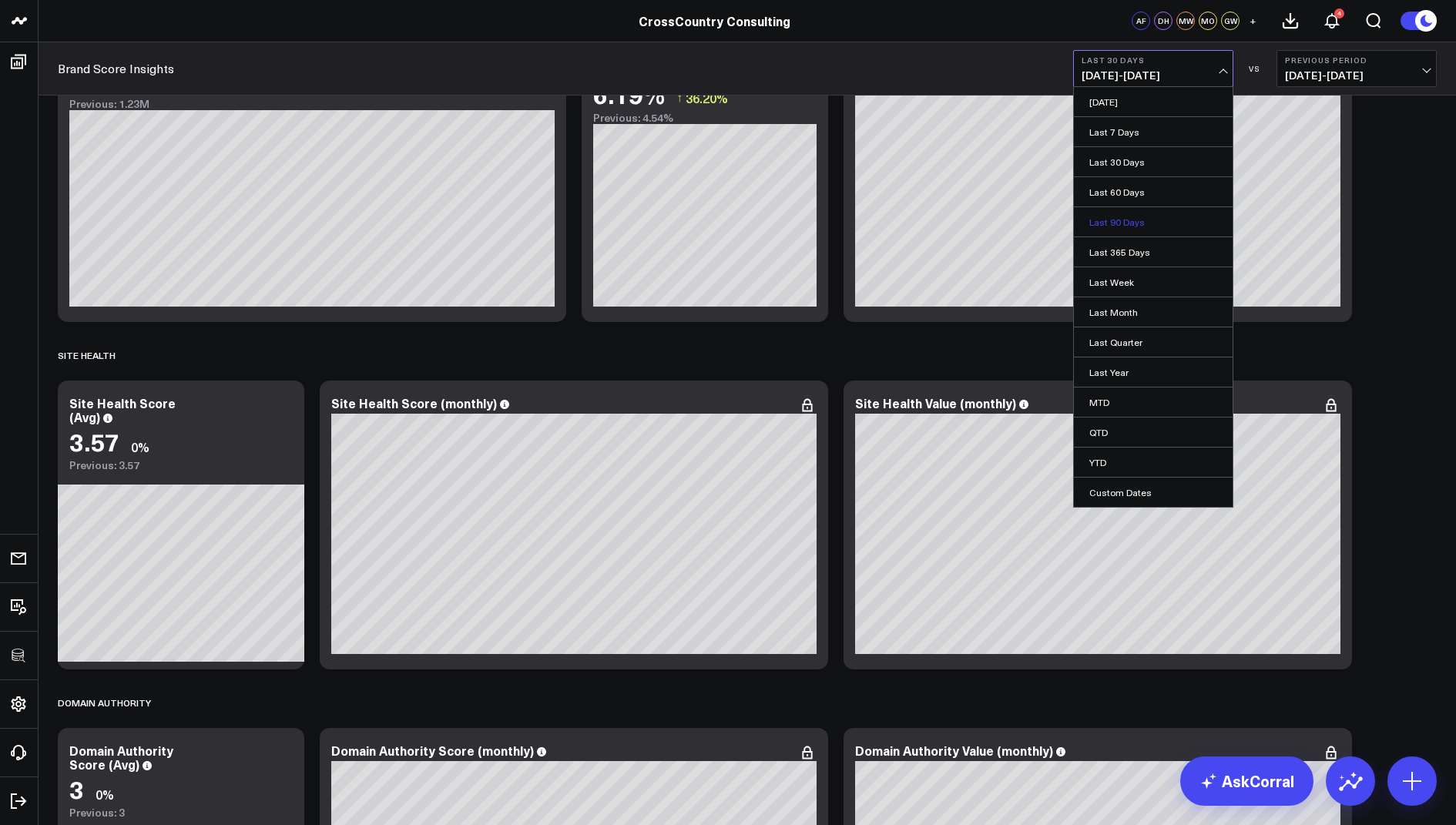
click at [1120, 214] on link "Last 90 Days" at bounding box center [1153, 222] width 159 height 30
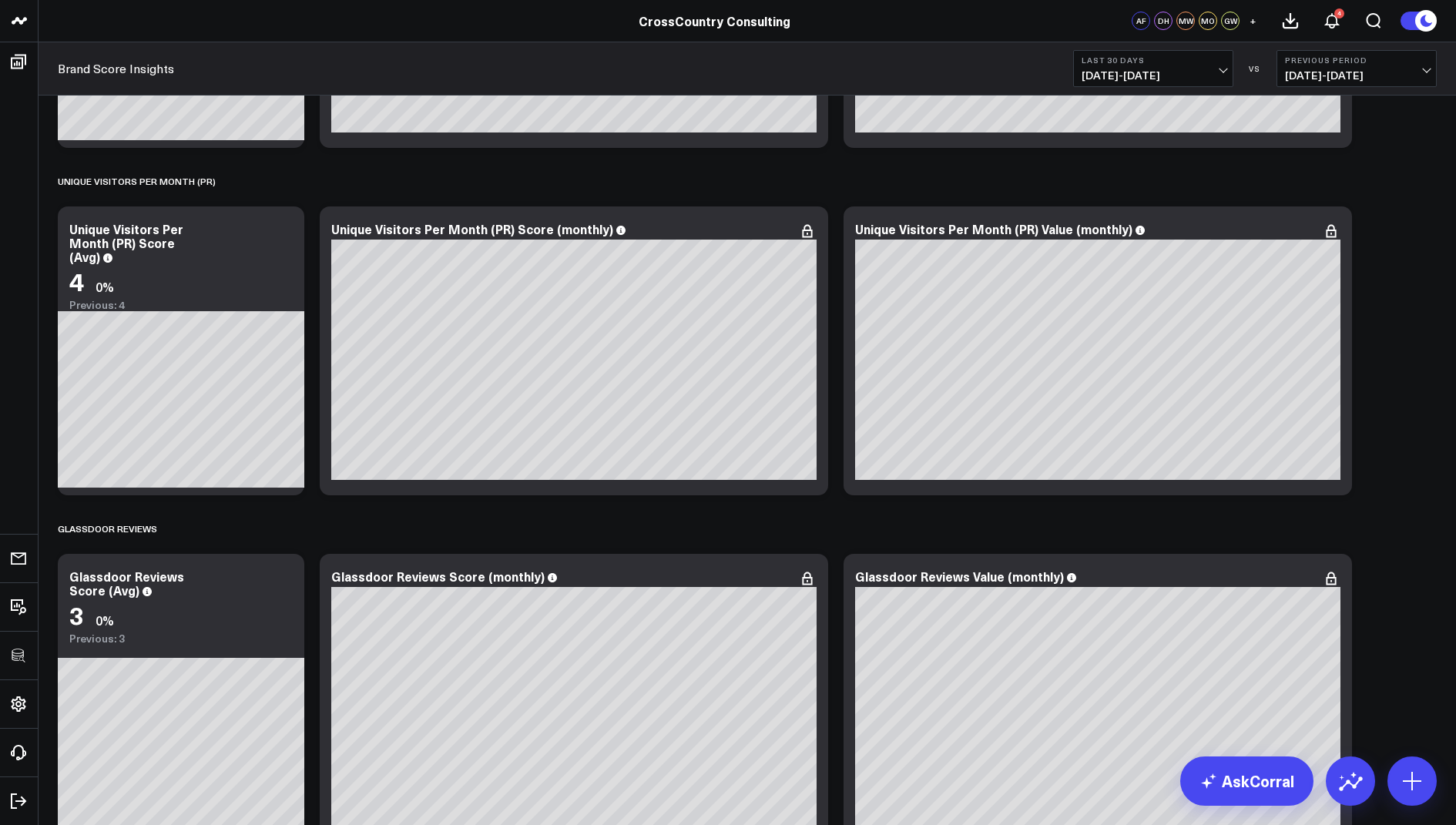
scroll to position [3866, 0]
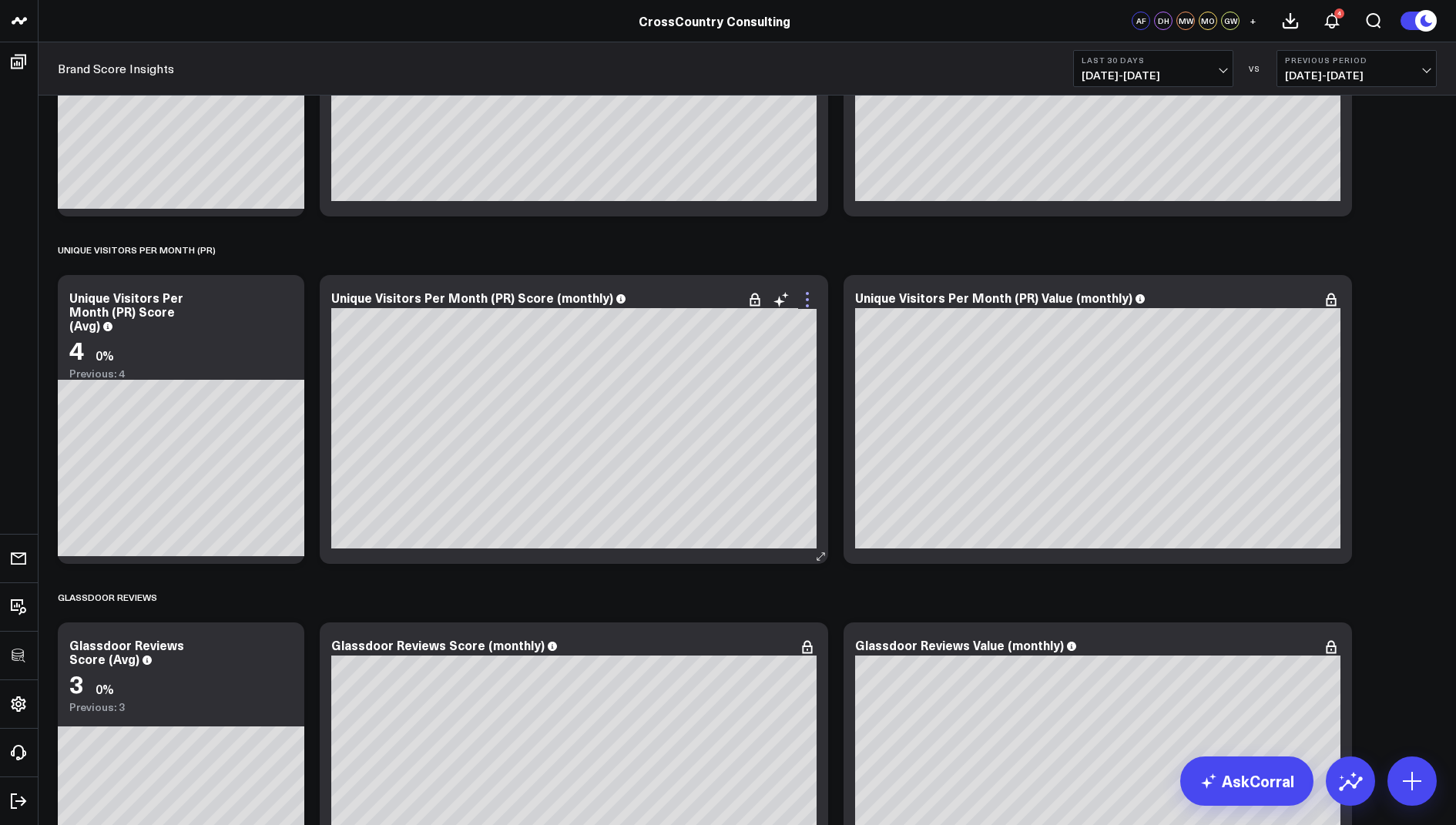
click at [806, 304] on icon at bounding box center [807, 305] width 3 height 3
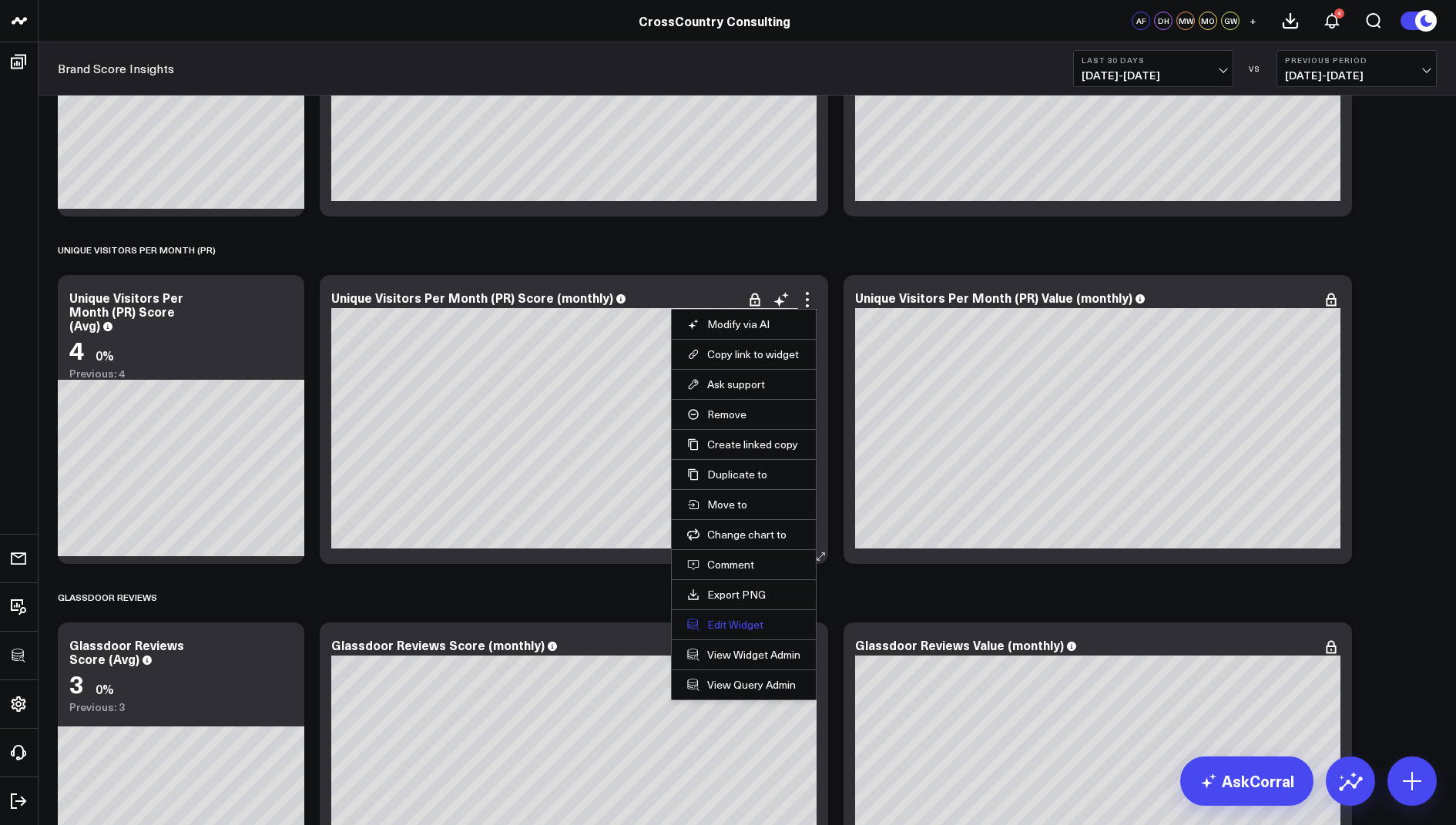
click at [734, 619] on button "Edit Widget" at bounding box center [743, 624] width 114 height 14
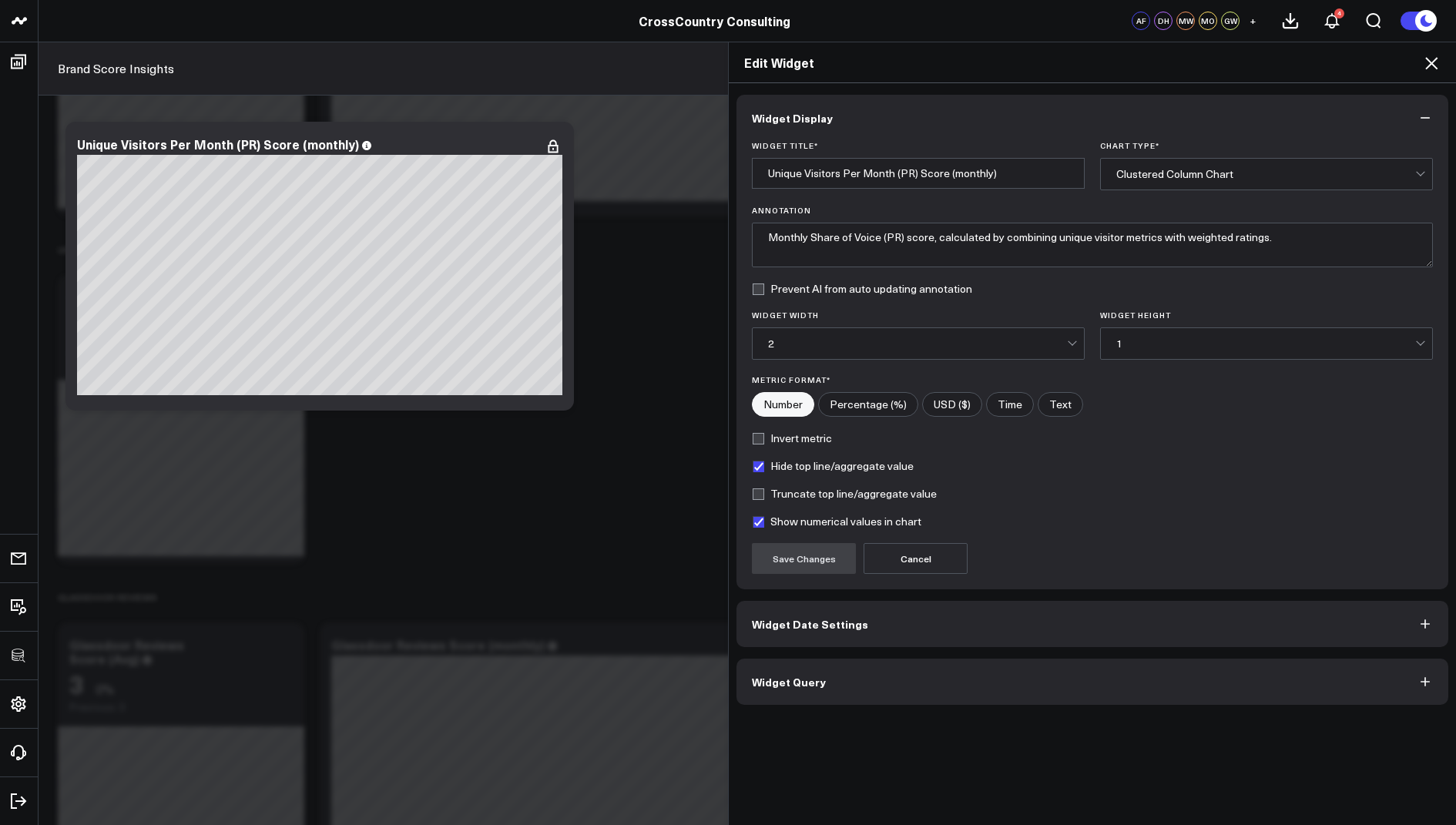
click at [786, 627] on button "Widget Date Settings" at bounding box center [1092, 623] width 712 height 46
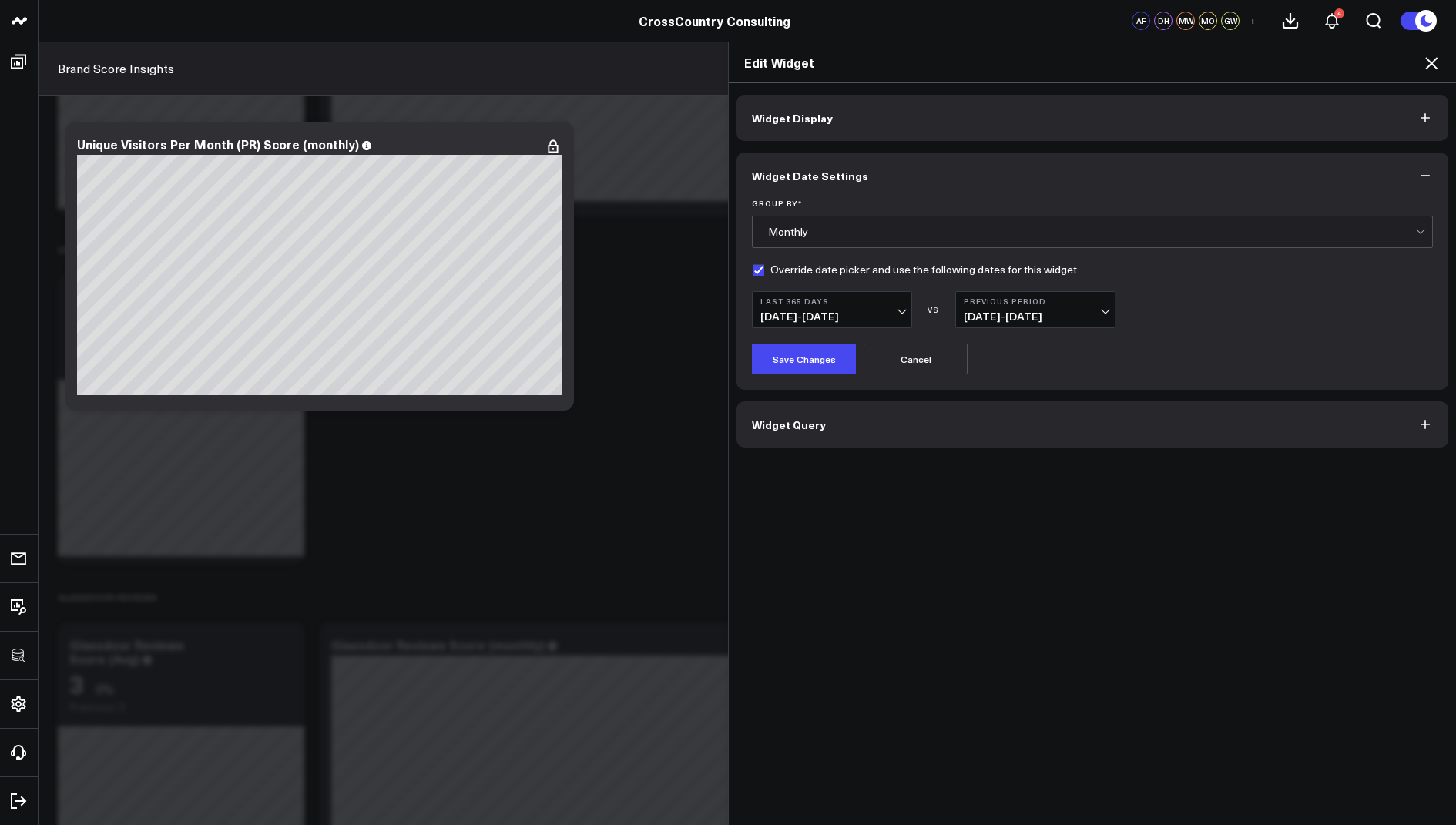
click at [1432, 68] on icon at bounding box center [1430, 63] width 19 height 19
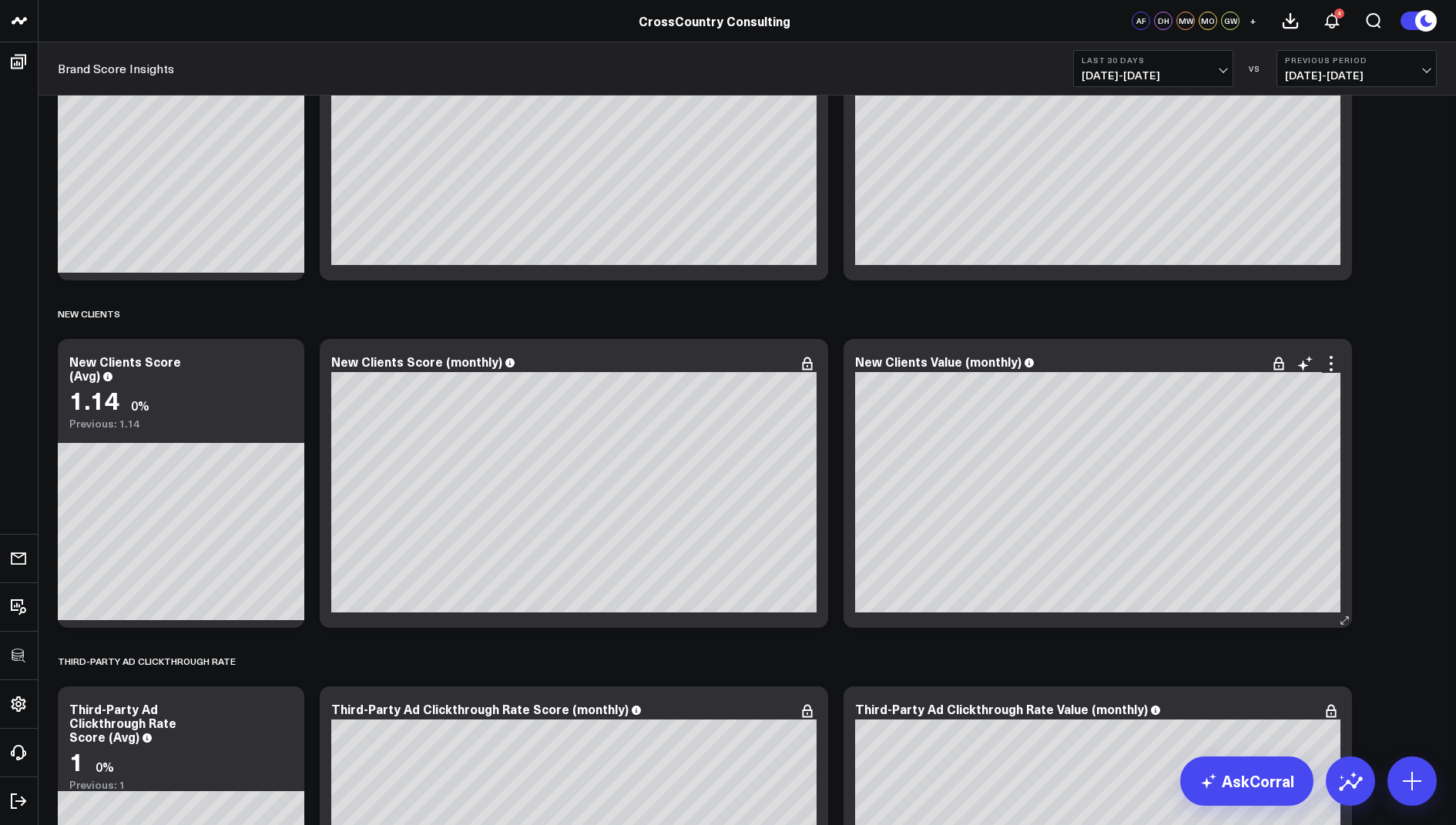
scroll to position [4794, 0]
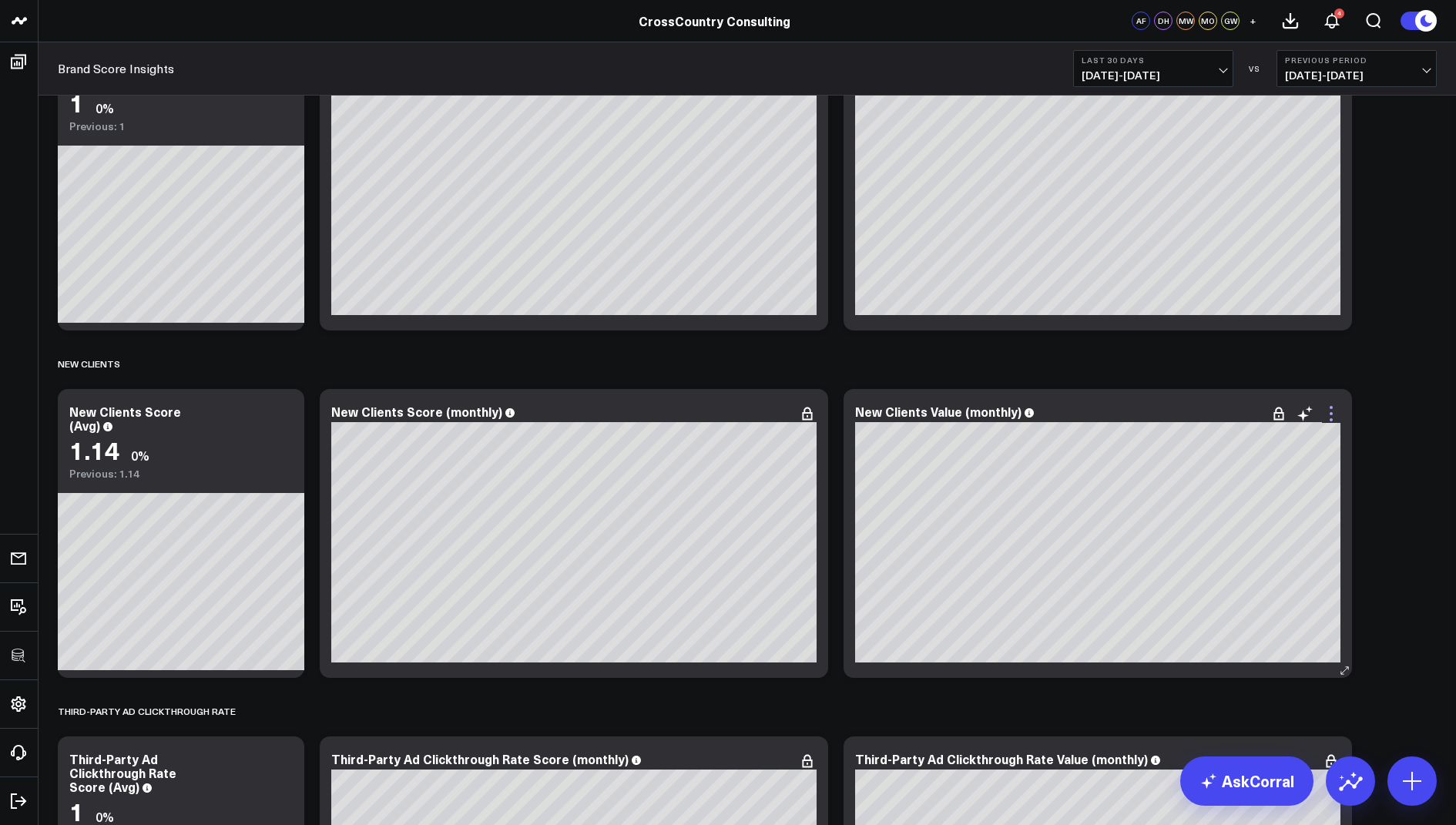
click at [1331, 420] on icon at bounding box center [1330, 419] width 3 height 3
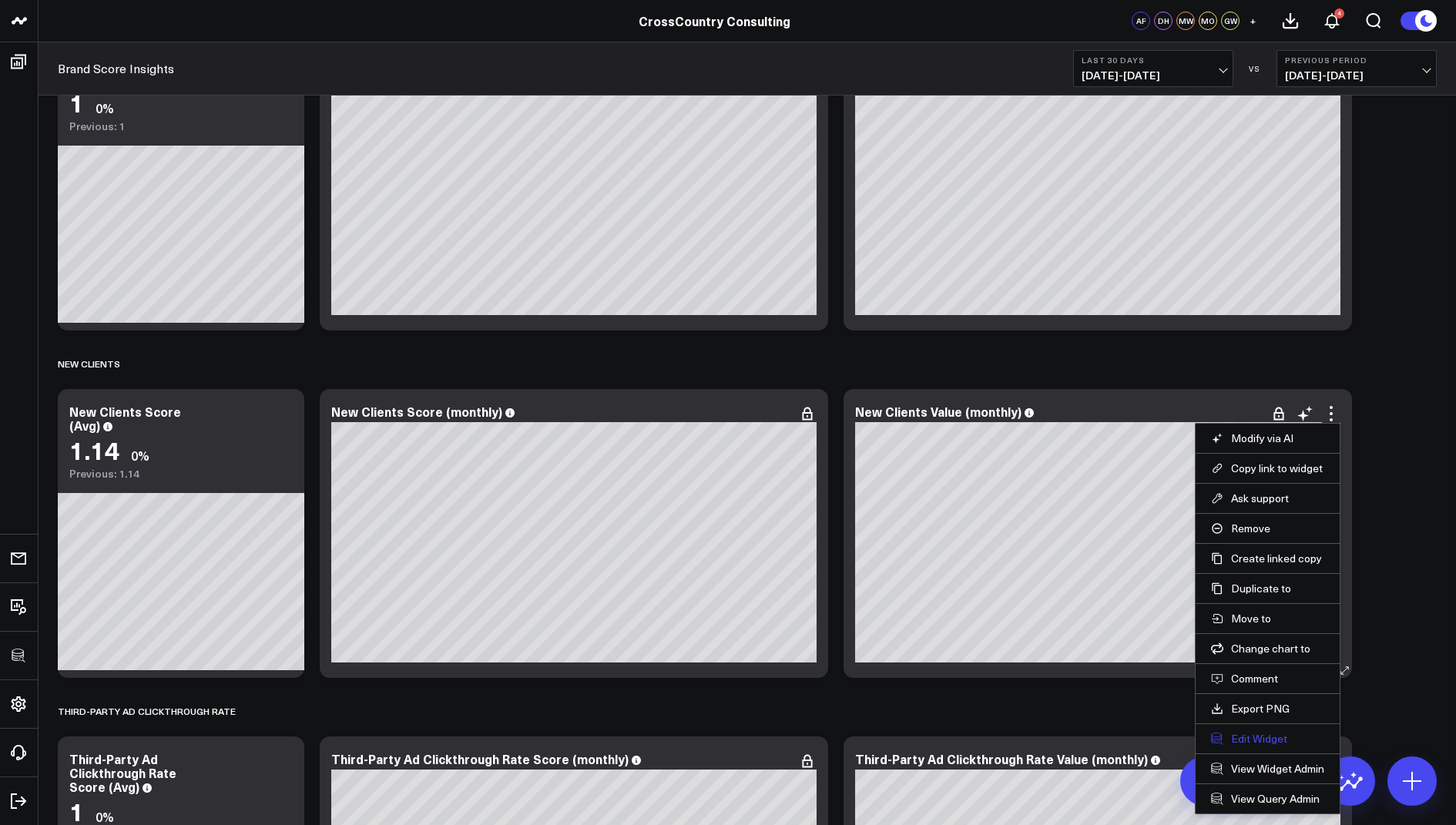
click at [1248, 732] on button "Edit Widget" at bounding box center [1267, 738] width 114 height 14
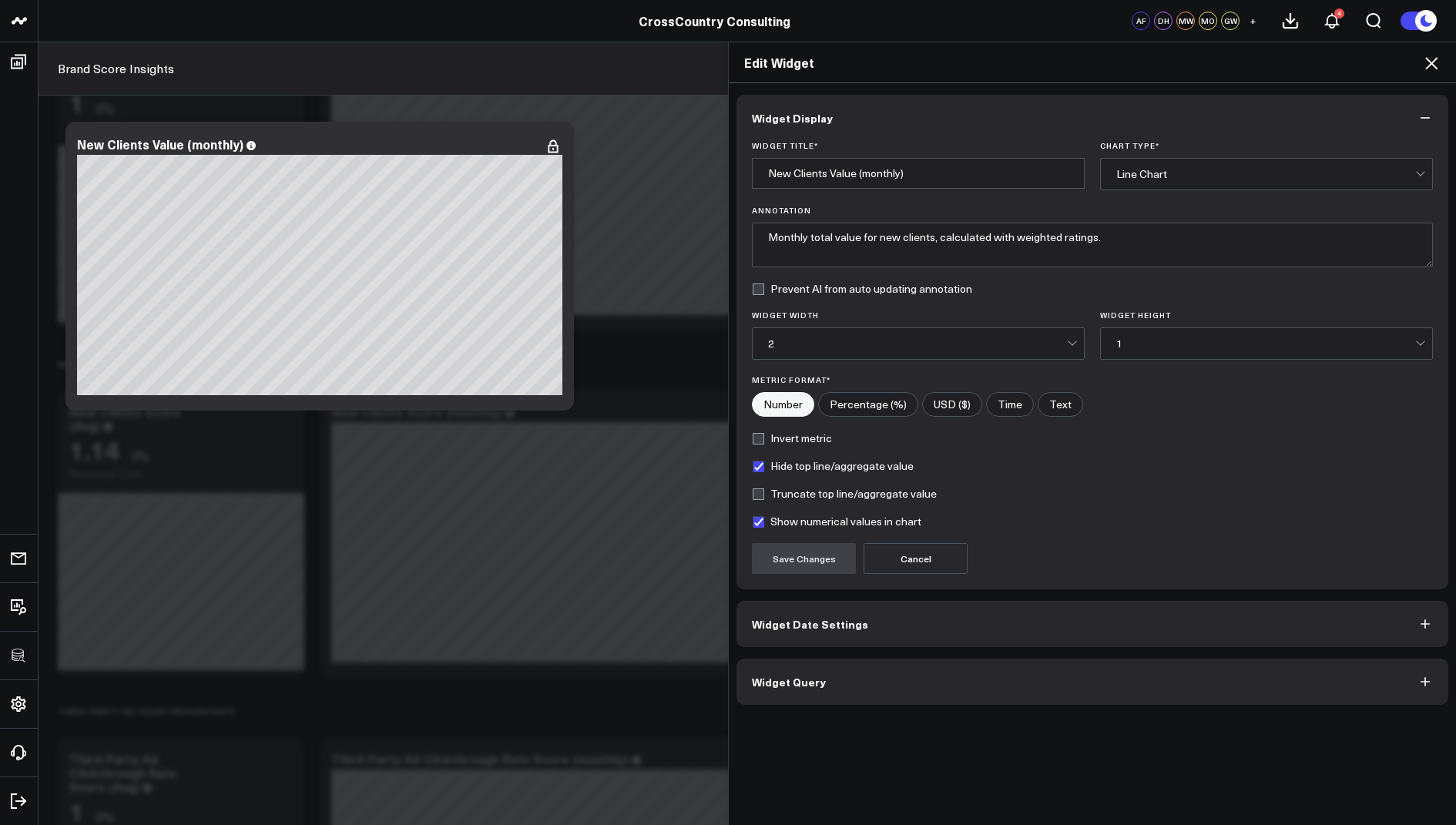
click at [779, 618] on span "Widget Date Settings" at bounding box center [811, 623] width 117 height 12
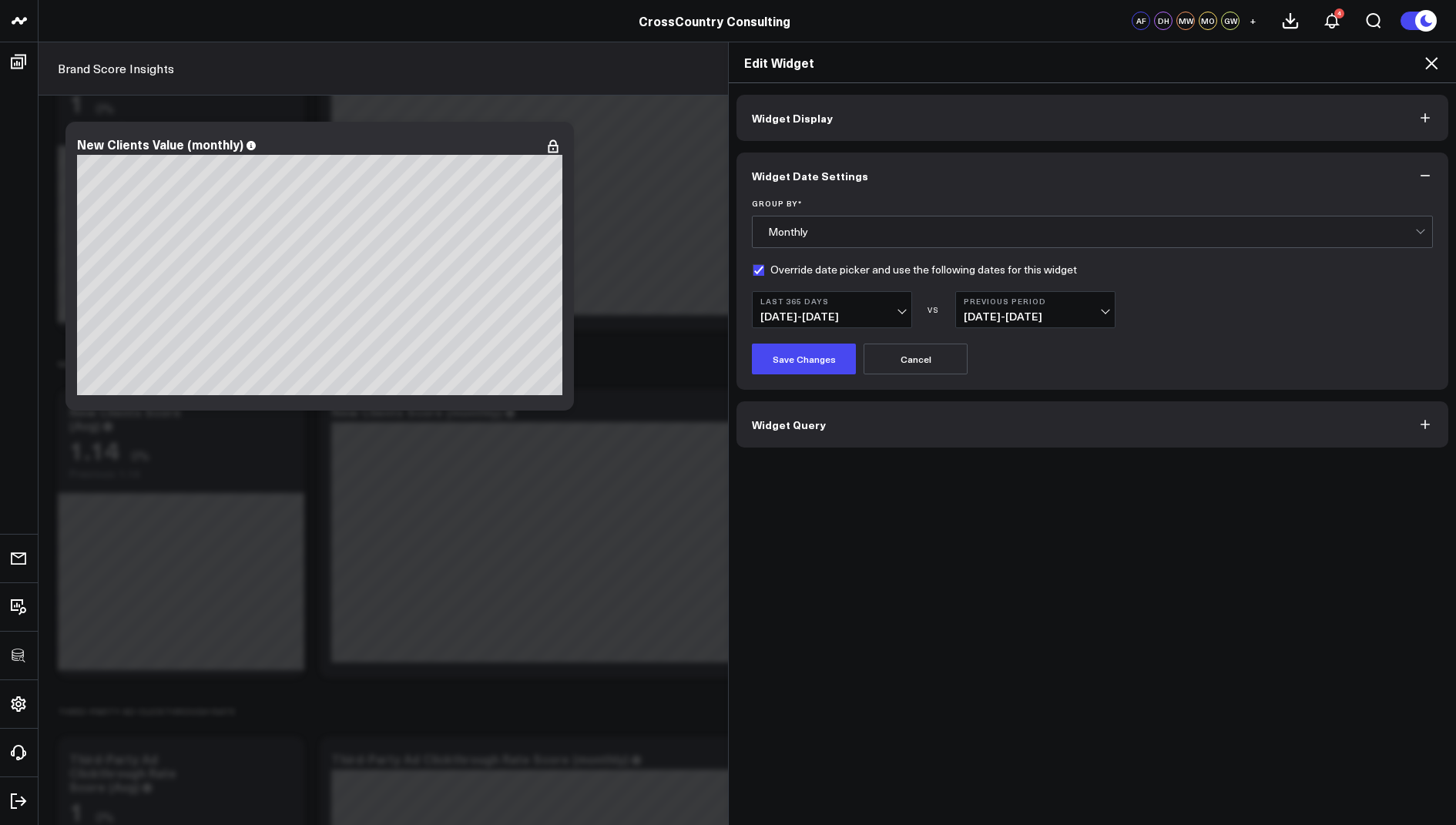
click at [1436, 63] on icon at bounding box center [1430, 63] width 19 height 19
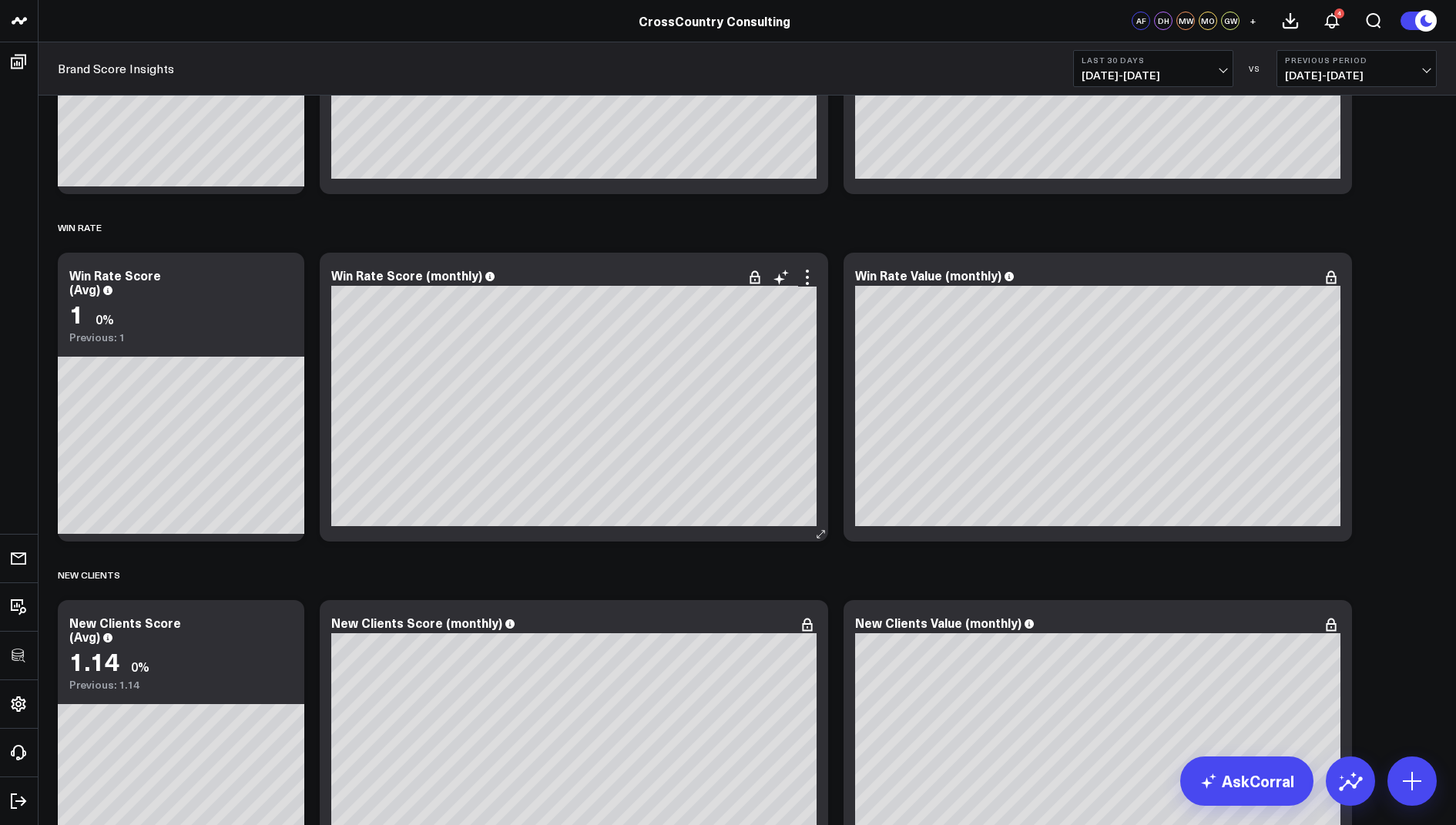
scroll to position [4771, 0]
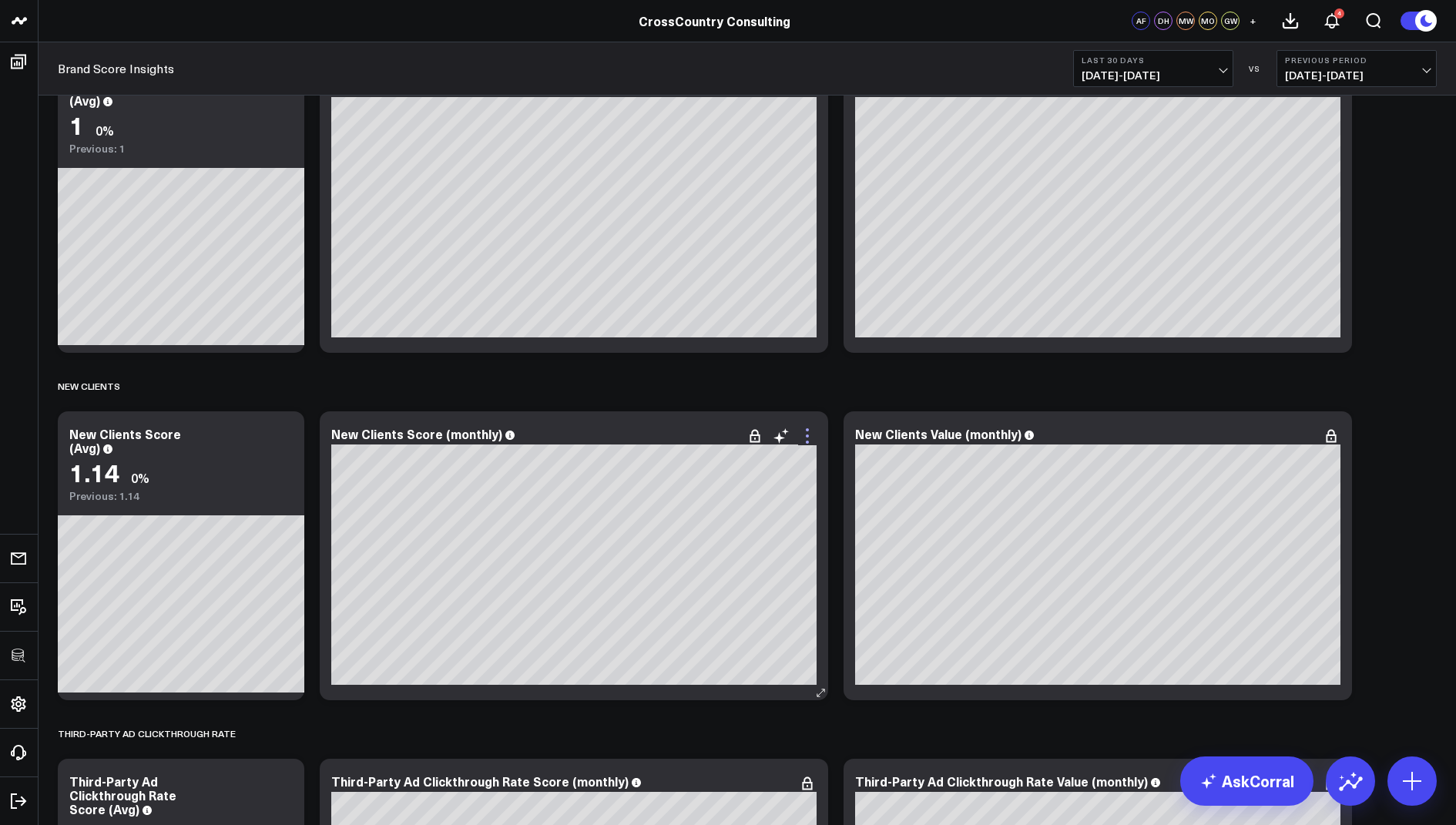
click at [804, 441] on icon at bounding box center [807, 436] width 19 height 19
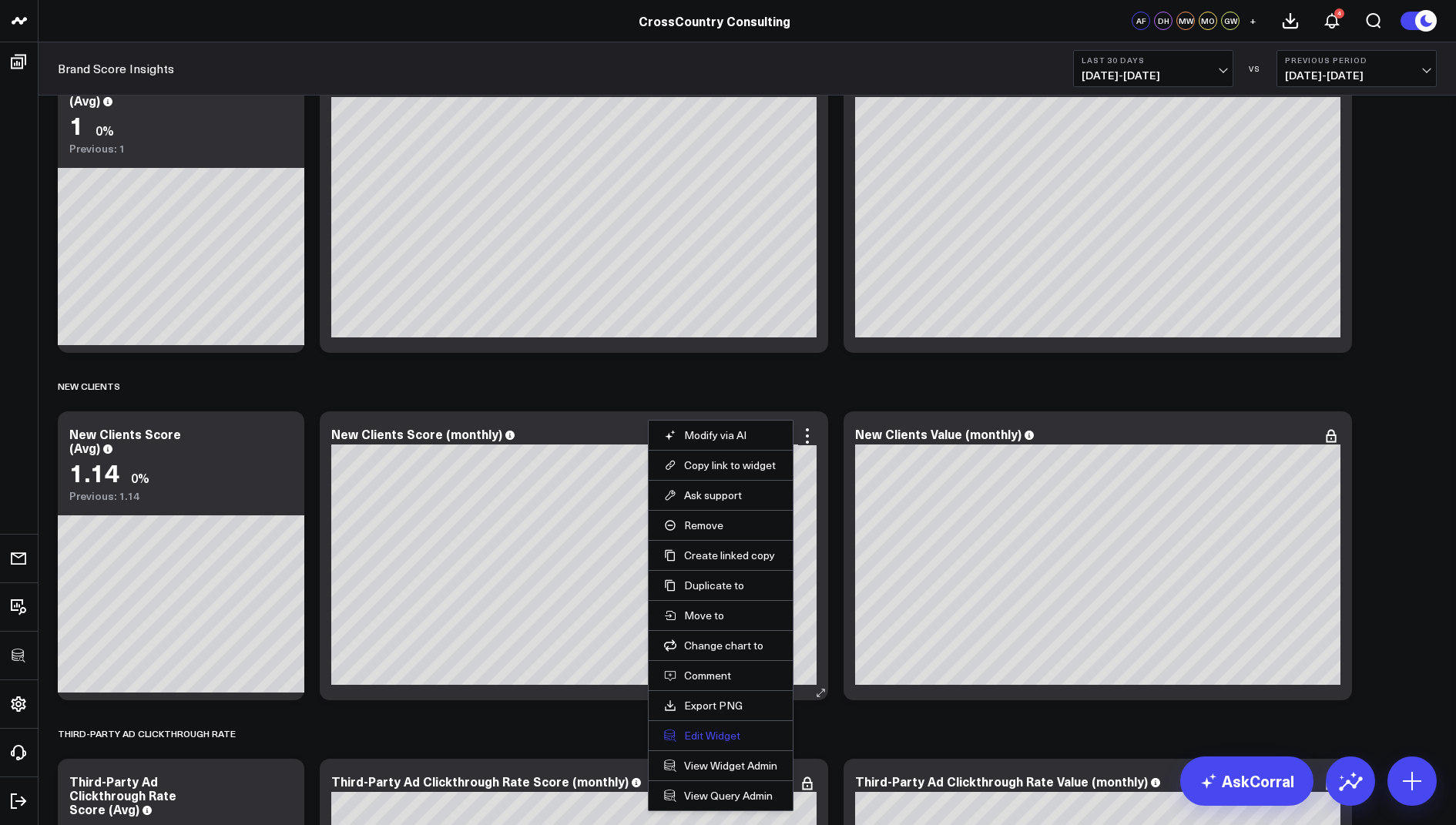
click at [709, 730] on button "Edit Widget" at bounding box center [721, 735] width 114 height 14
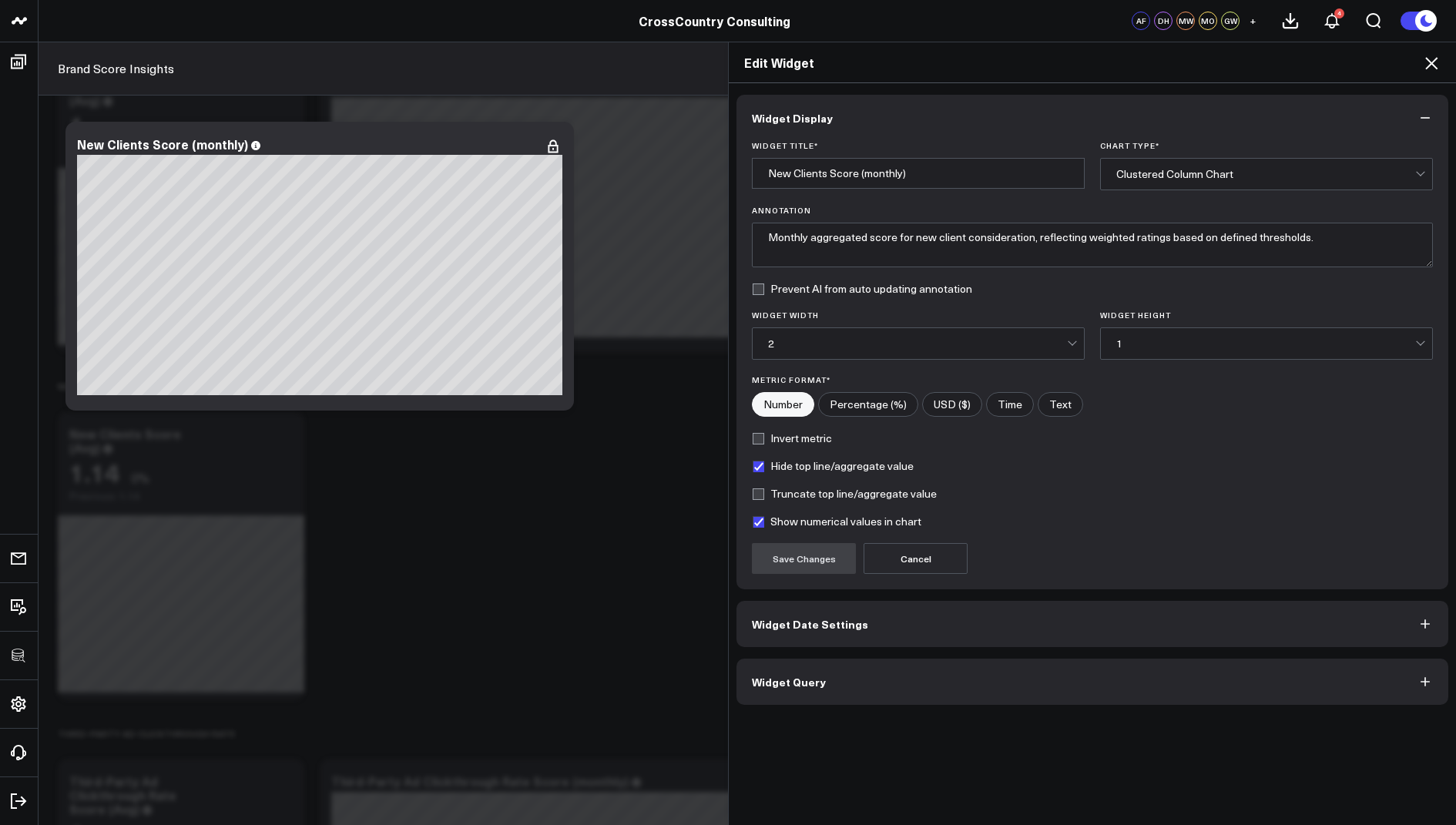
click at [810, 658] on button "Widget Query" at bounding box center [1092, 681] width 712 height 46
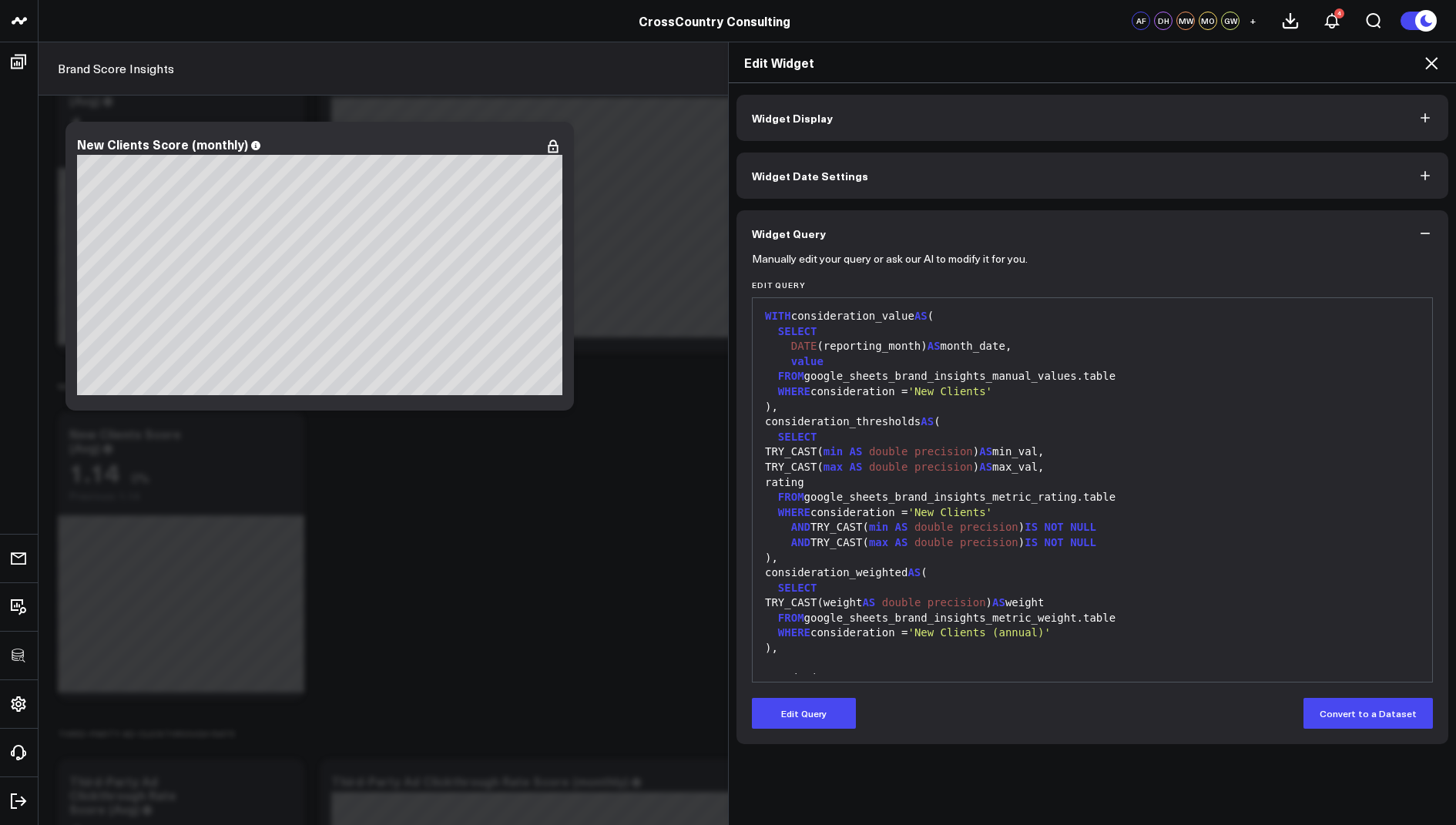
click at [1436, 54] on icon at bounding box center [1430, 63] width 19 height 19
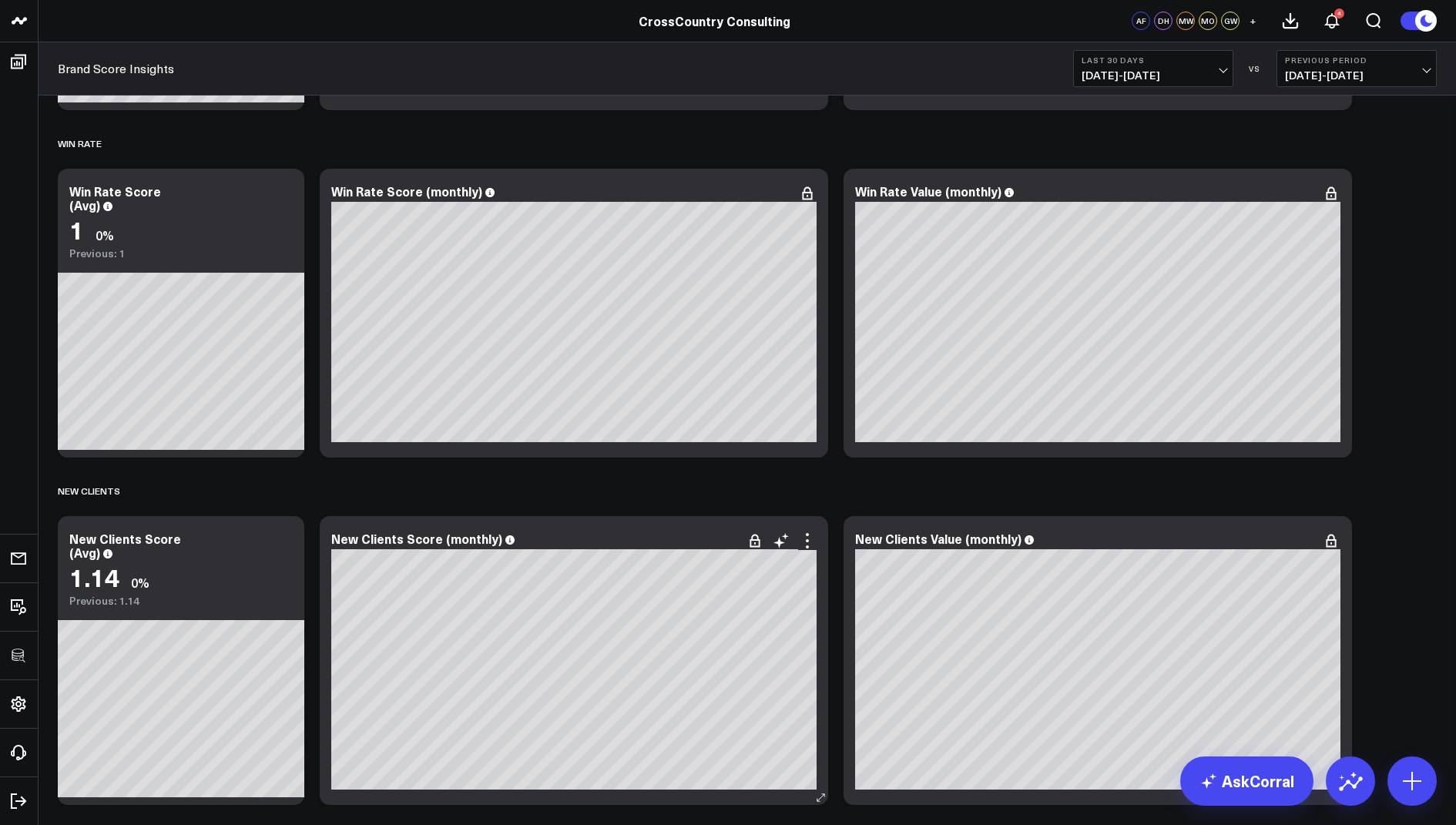
scroll to position [4655, 0]
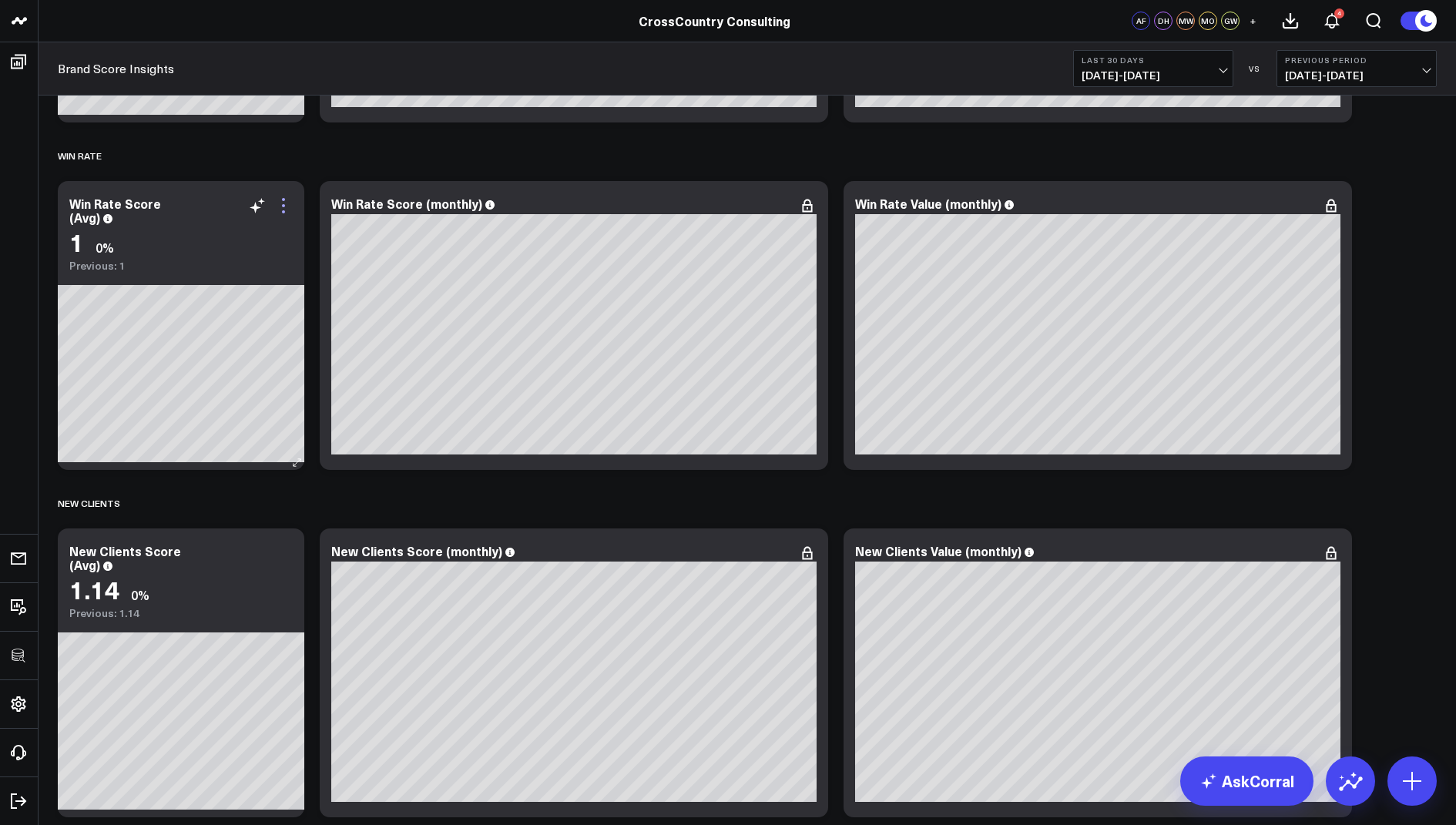
click at [285, 204] on icon at bounding box center [283, 206] width 19 height 19
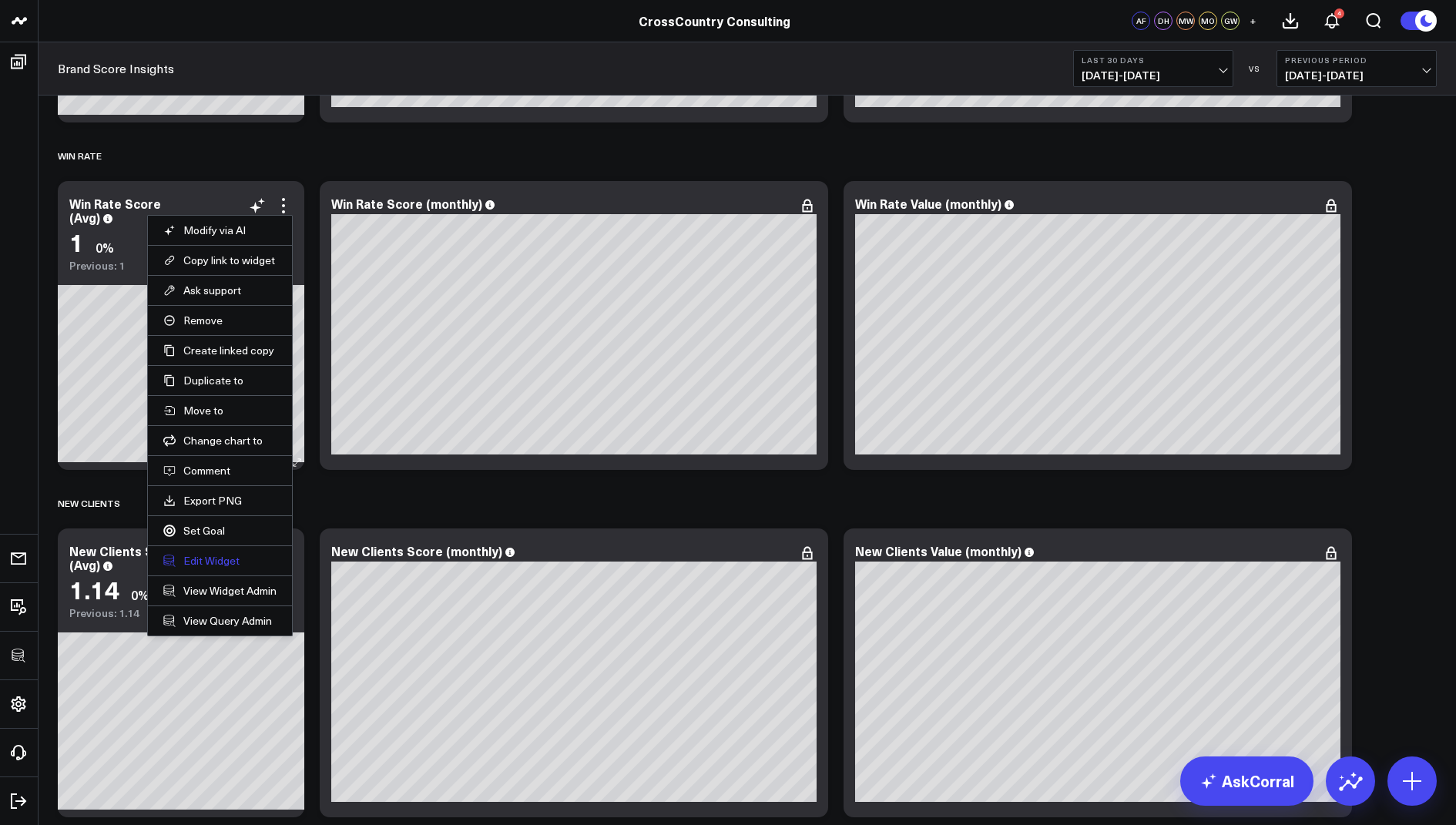
click at [203, 554] on button "Edit Widget" at bounding box center [219, 560] width 114 height 14
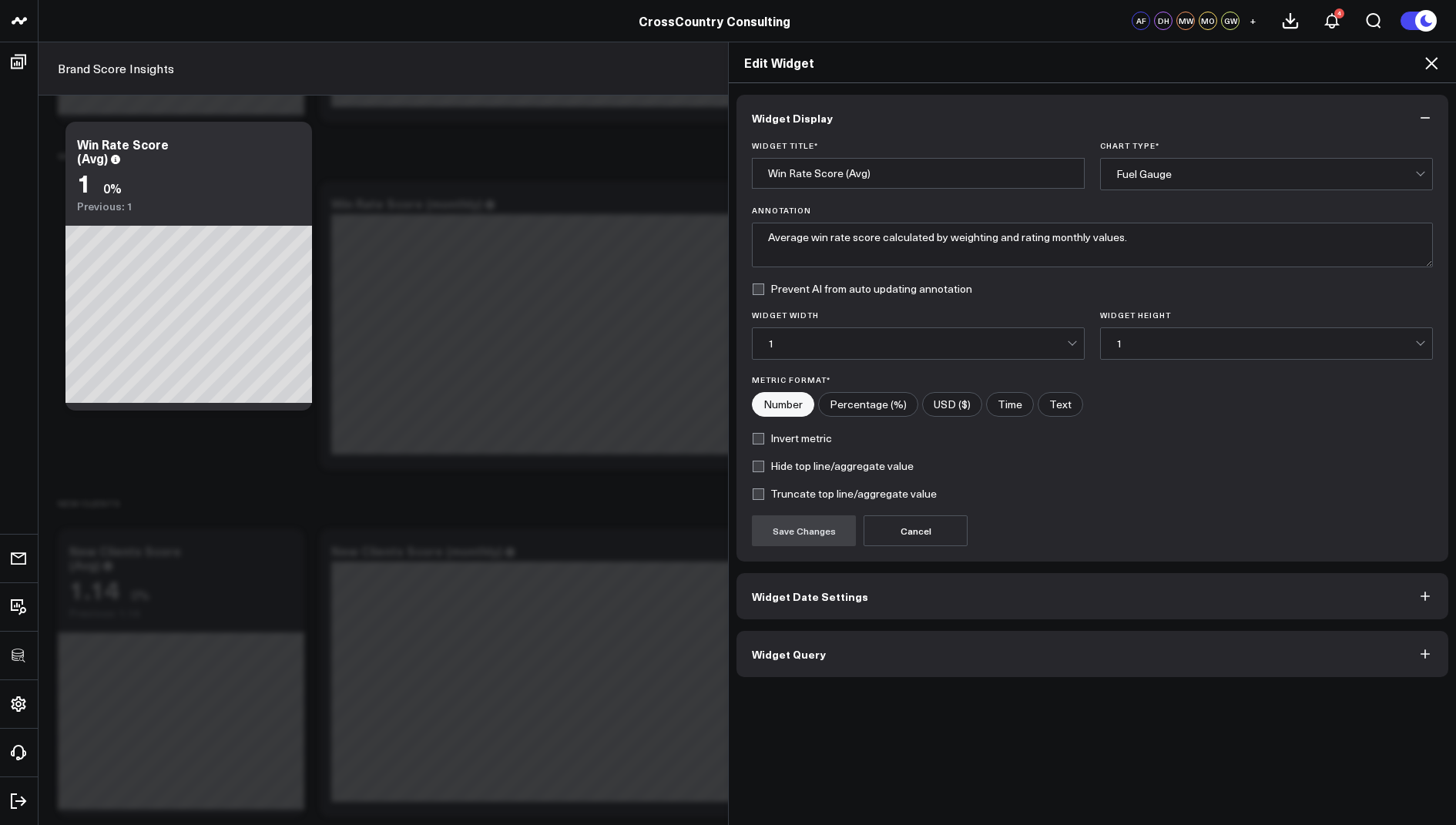
click at [786, 659] on button "Widget Query" at bounding box center [1092, 653] width 712 height 46
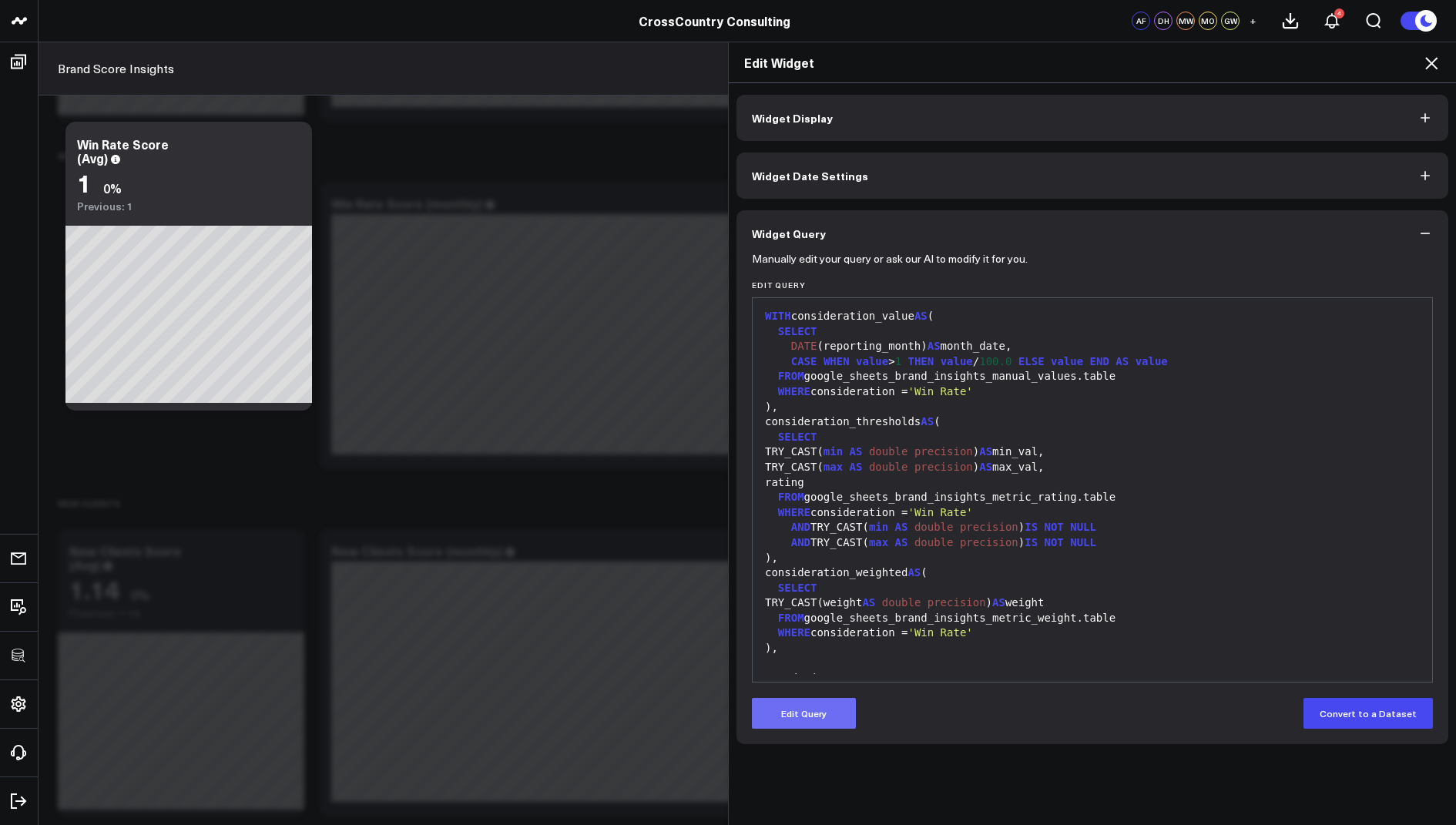
click at [816, 710] on button "Edit Query" at bounding box center [804, 712] width 104 height 31
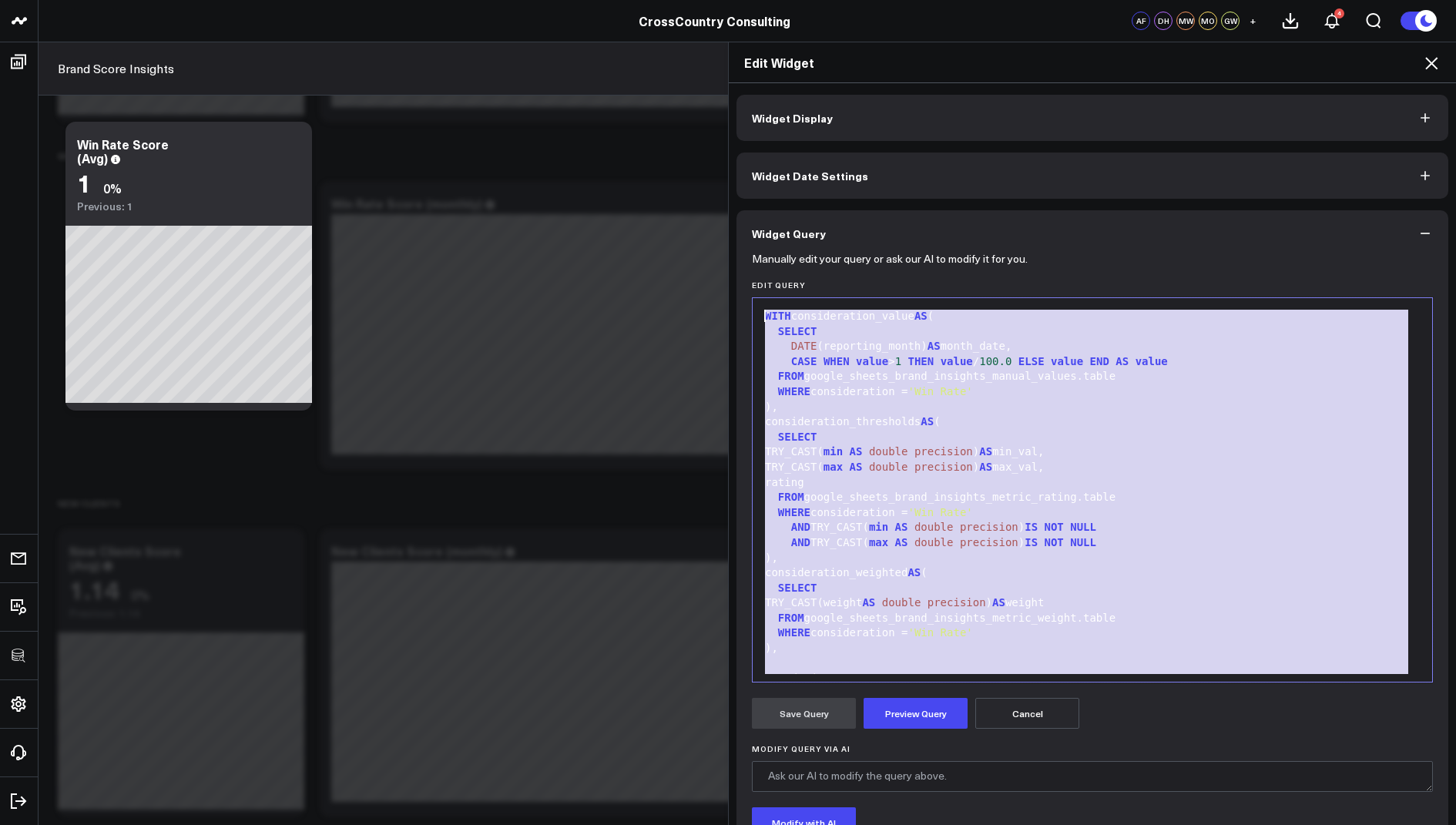
drag, startPoint x: 940, startPoint y: 661, endPoint x: 943, endPoint y: 200, distance: 461.0
click at [943, 200] on div "Widget Display Widget Date Settings Widget Query Manually edit your query or as…" at bounding box center [1092, 515] width 712 height 840
copy div "WITH consideration_value AS ( SELECT DATE (reporting_month) AS month_date, CASE…"
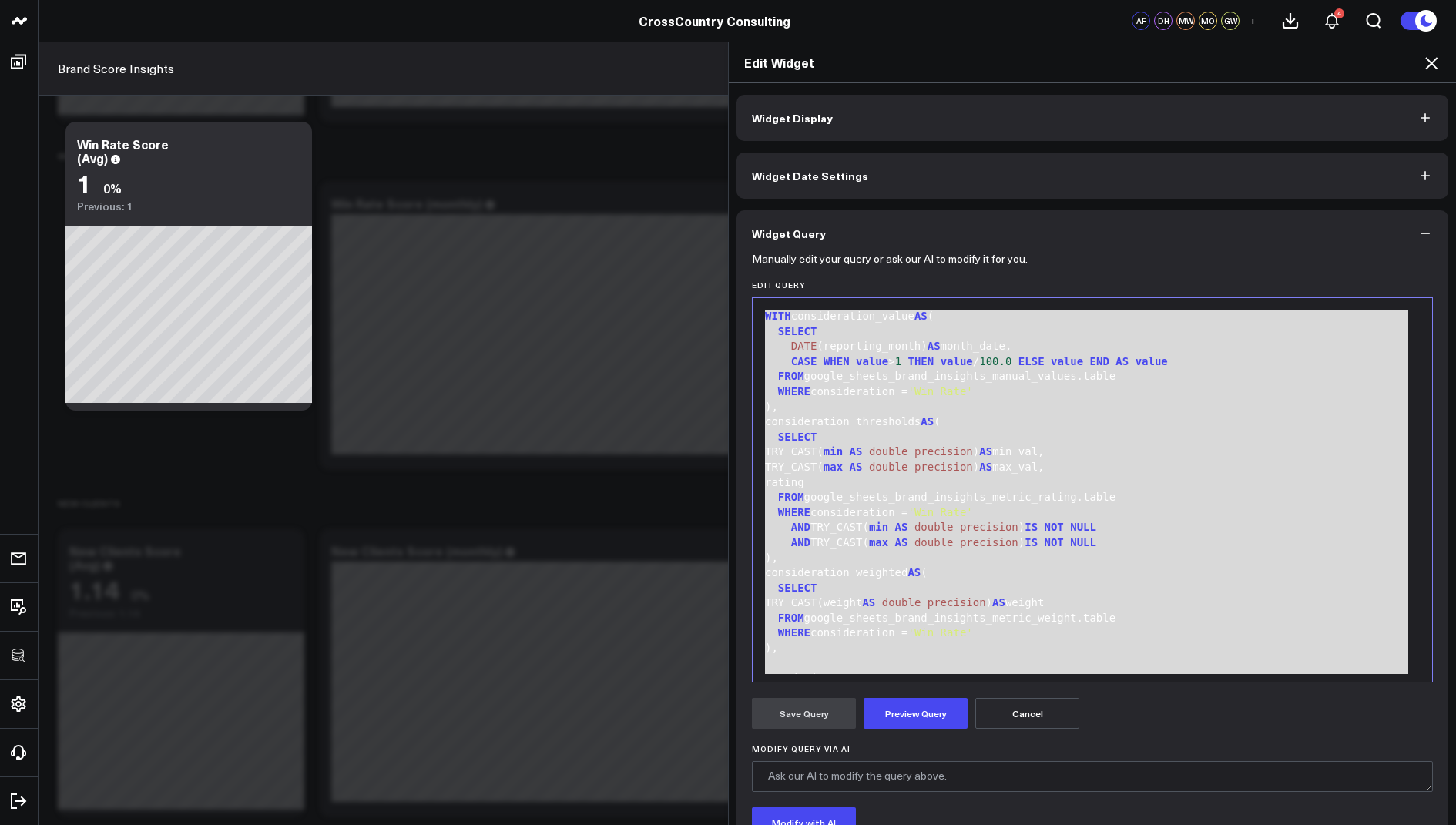
click at [1437, 57] on icon at bounding box center [1430, 63] width 19 height 19
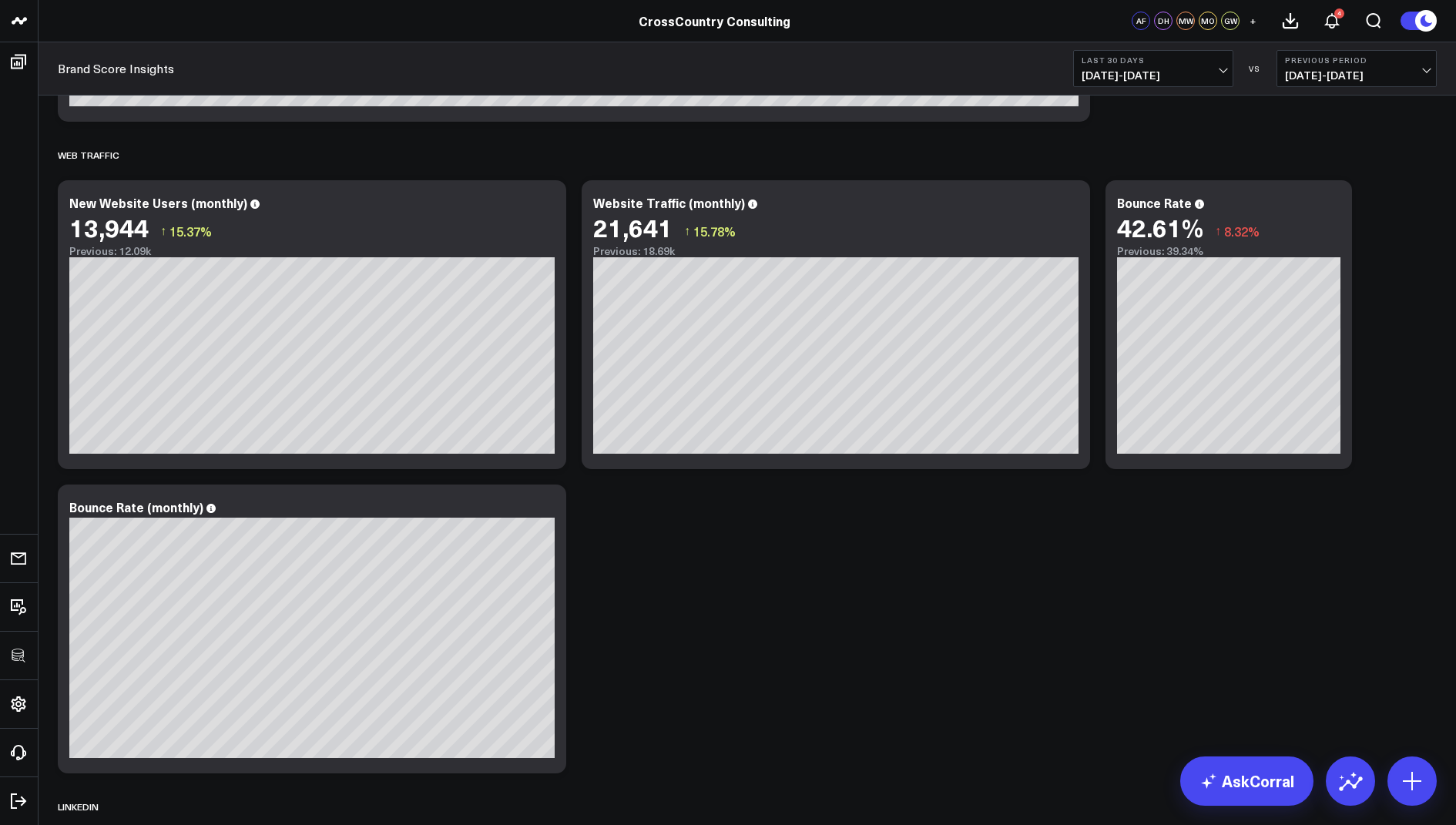
scroll to position [645, 0]
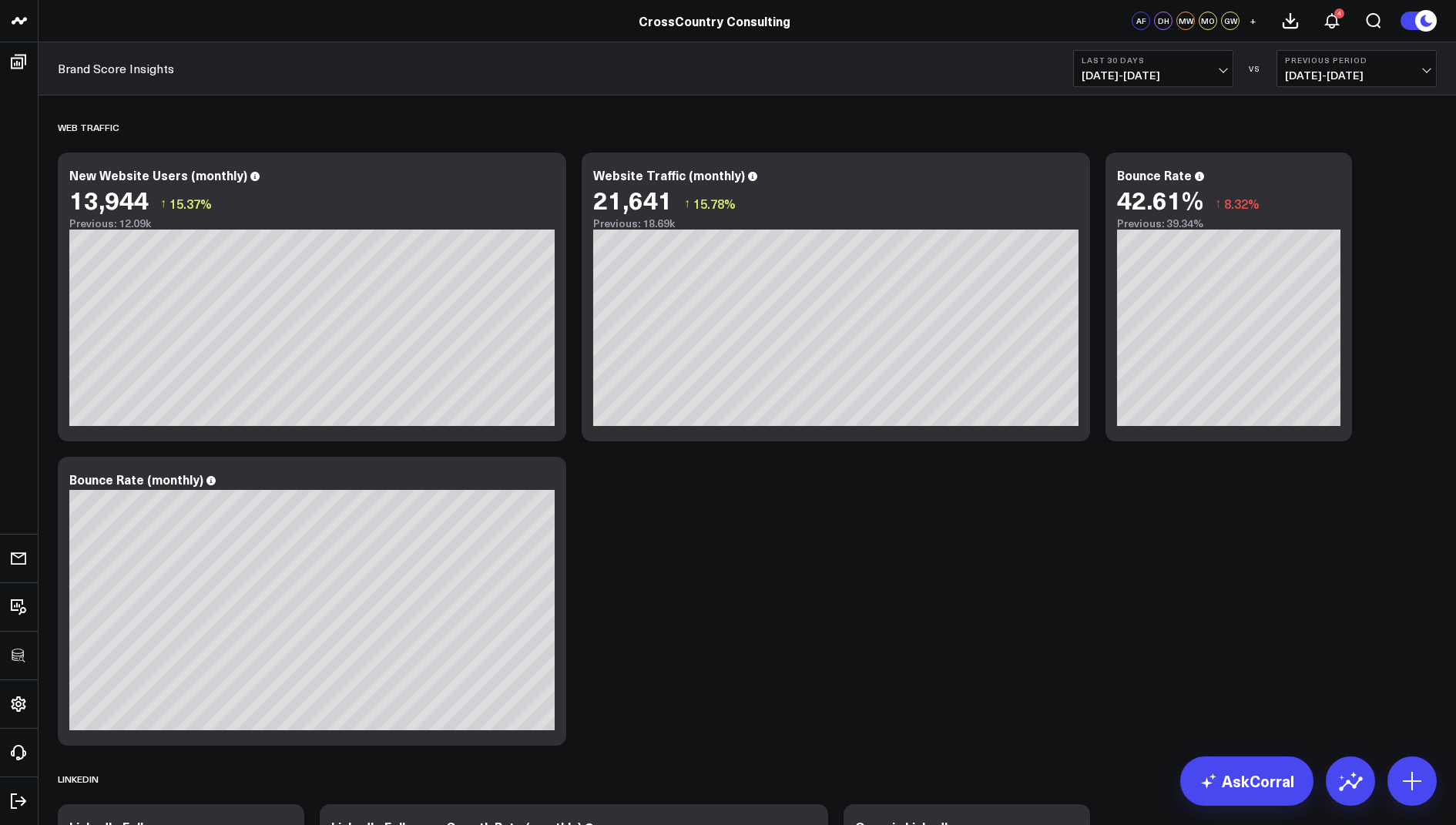
click at [1111, 64] on button "Last 30 Days 07/16/25 - 08/14/25" at bounding box center [1153, 68] width 160 height 37
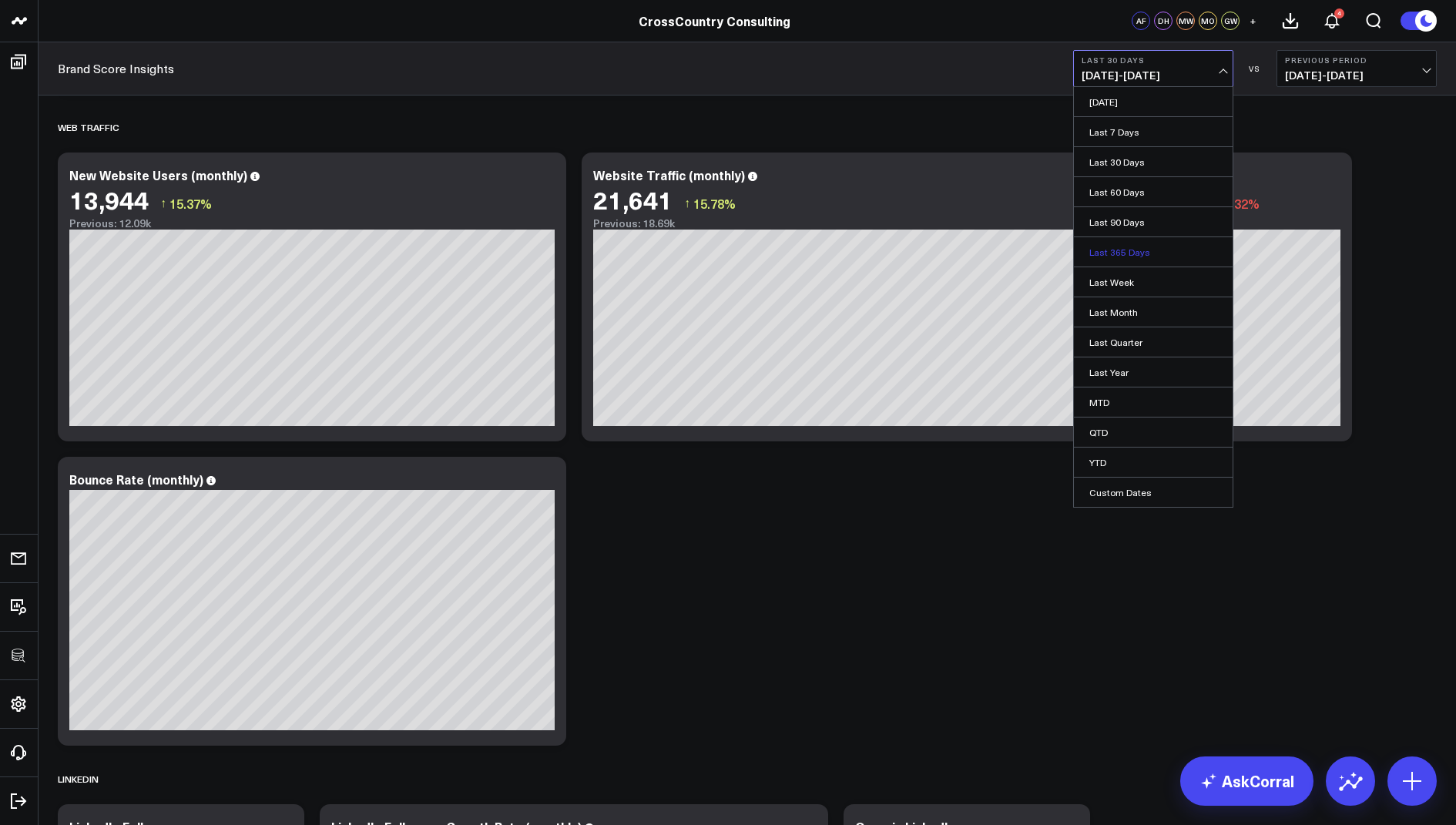
click at [1121, 244] on link "Last 365 Days" at bounding box center [1153, 252] width 159 height 30
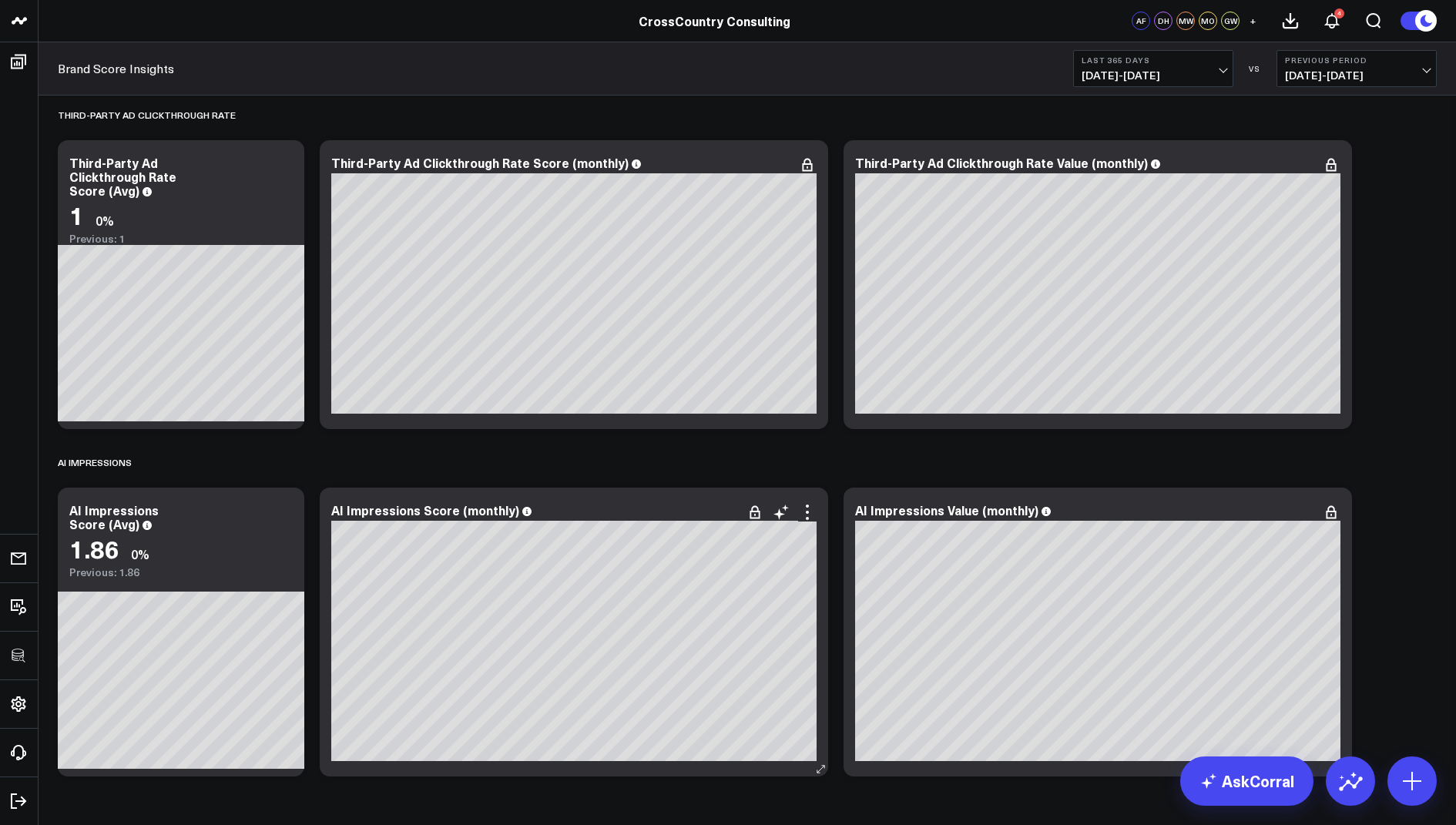
scroll to position [5388, 0]
